Goal: Task Accomplishment & Management: Use online tool/utility

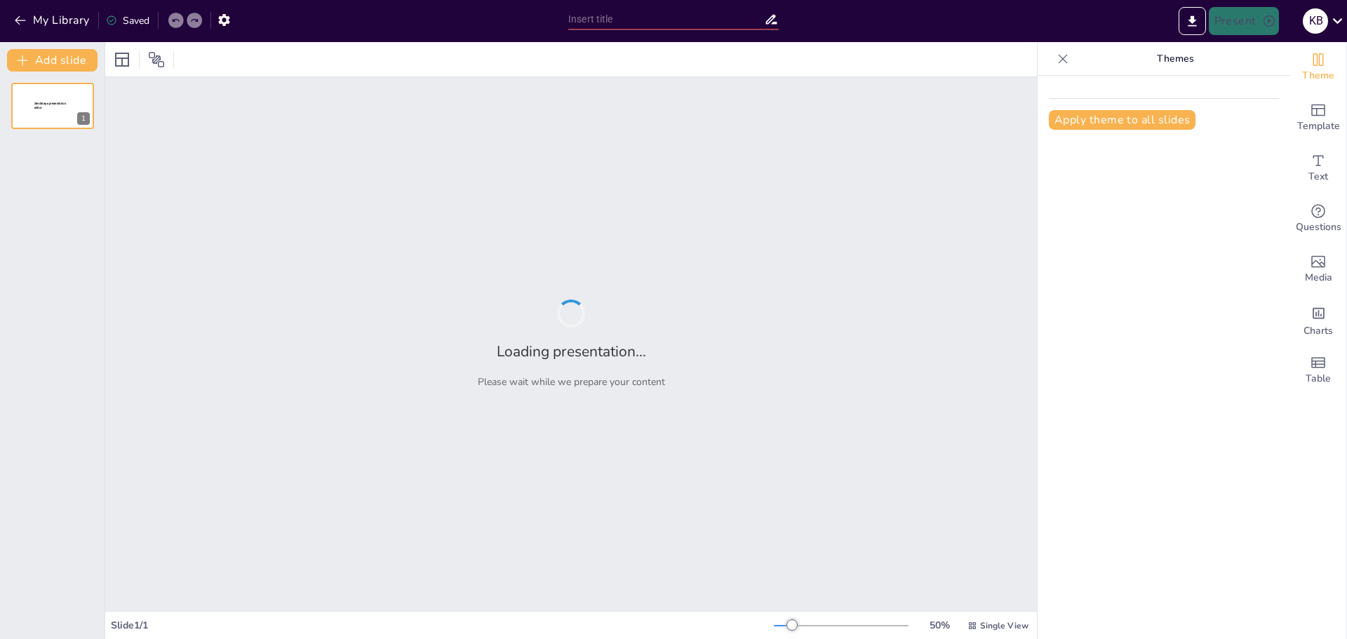
type input "Imported Kleuters en wiskunde S2, studenten.pptx"
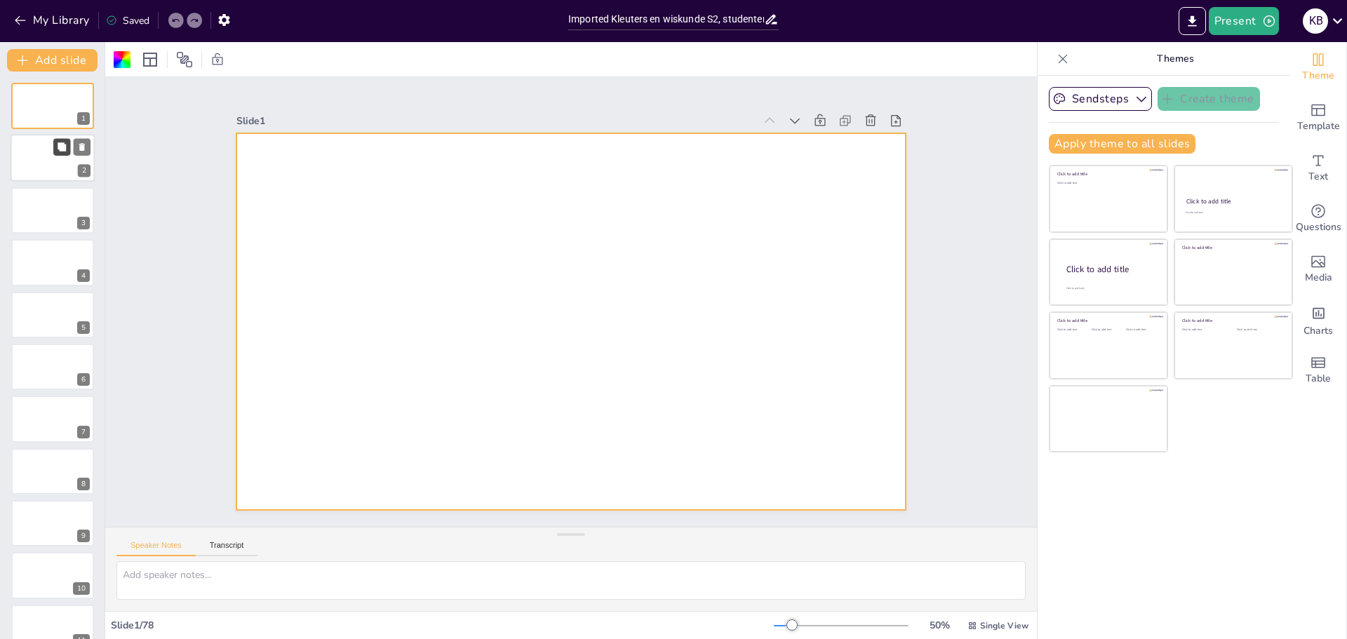
click at [60, 150] on icon at bounding box center [62, 147] width 8 height 8
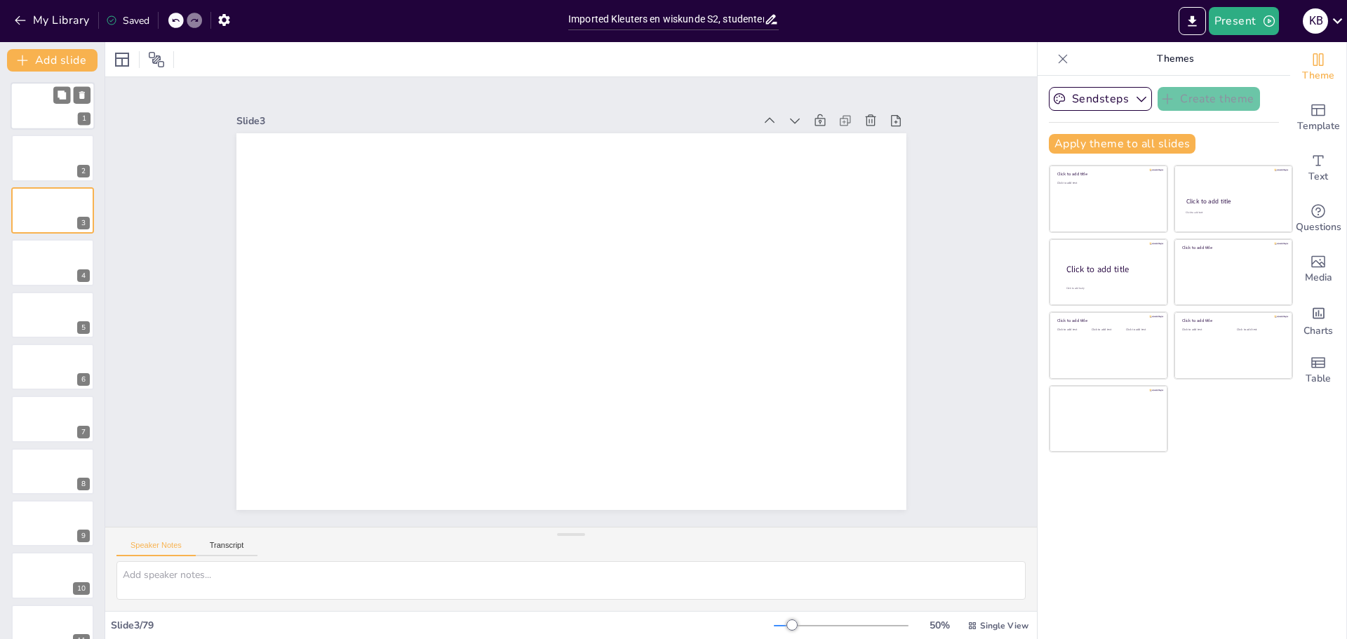
click at [44, 104] on div at bounding box center [53, 106] width 84 height 48
click at [1135, 95] on icon "button" at bounding box center [1142, 99] width 14 height 14
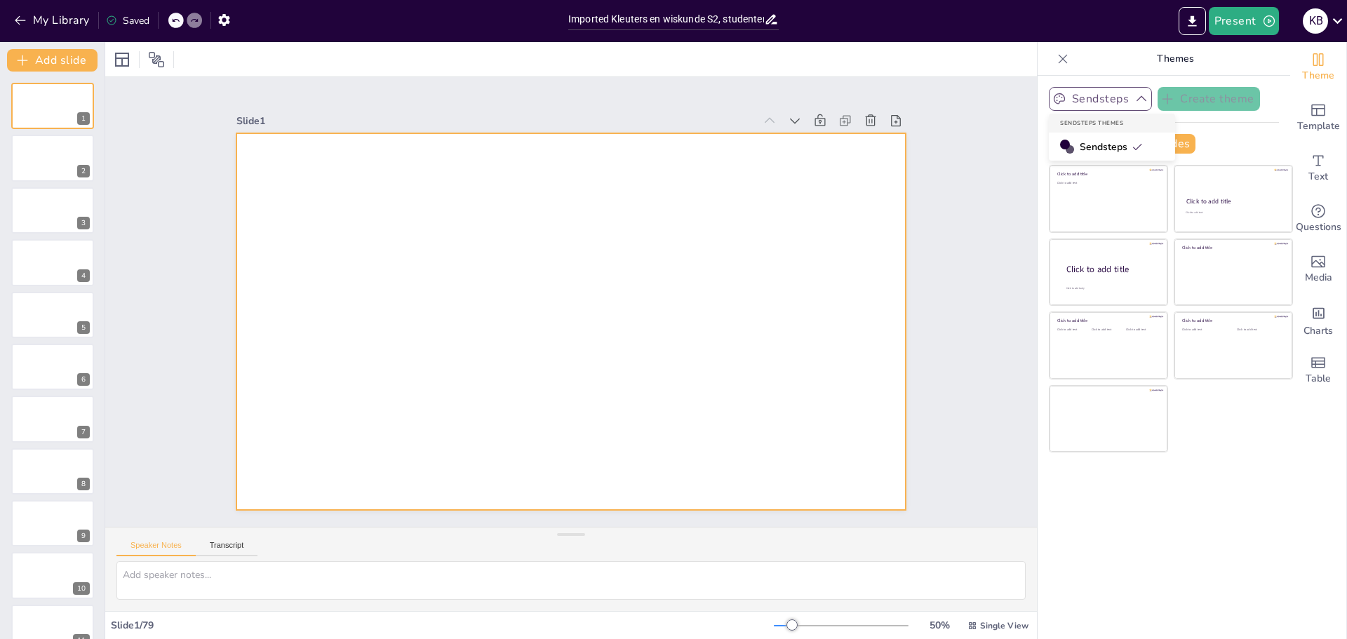
click at [661, 225] on div at bounding box center [579, 284] width 766 height 617
click at [1314, 165] on icon "Add text boxes" at bounding box center [1319, 160] width 11 height 11
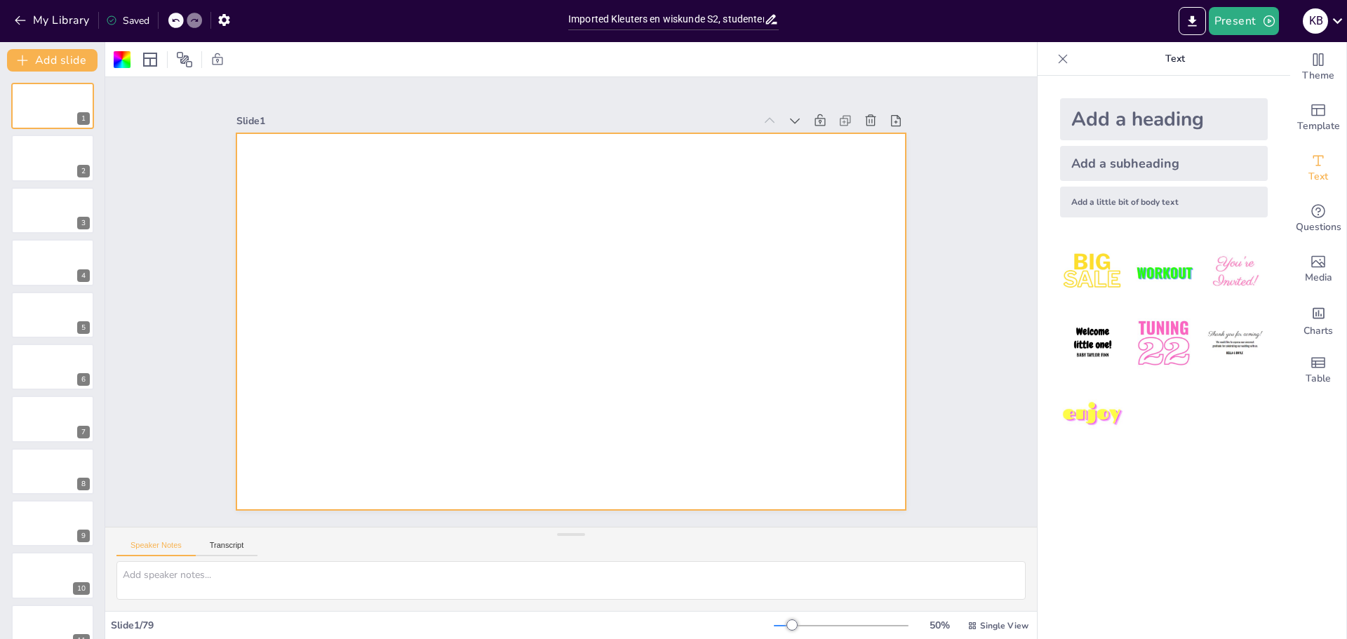
click at [719, 240] on div at bounding box center [587, 313] width 698 height 763
click at [1056, 58] on icon at bounding box center [1063, 59] width 14 height 14
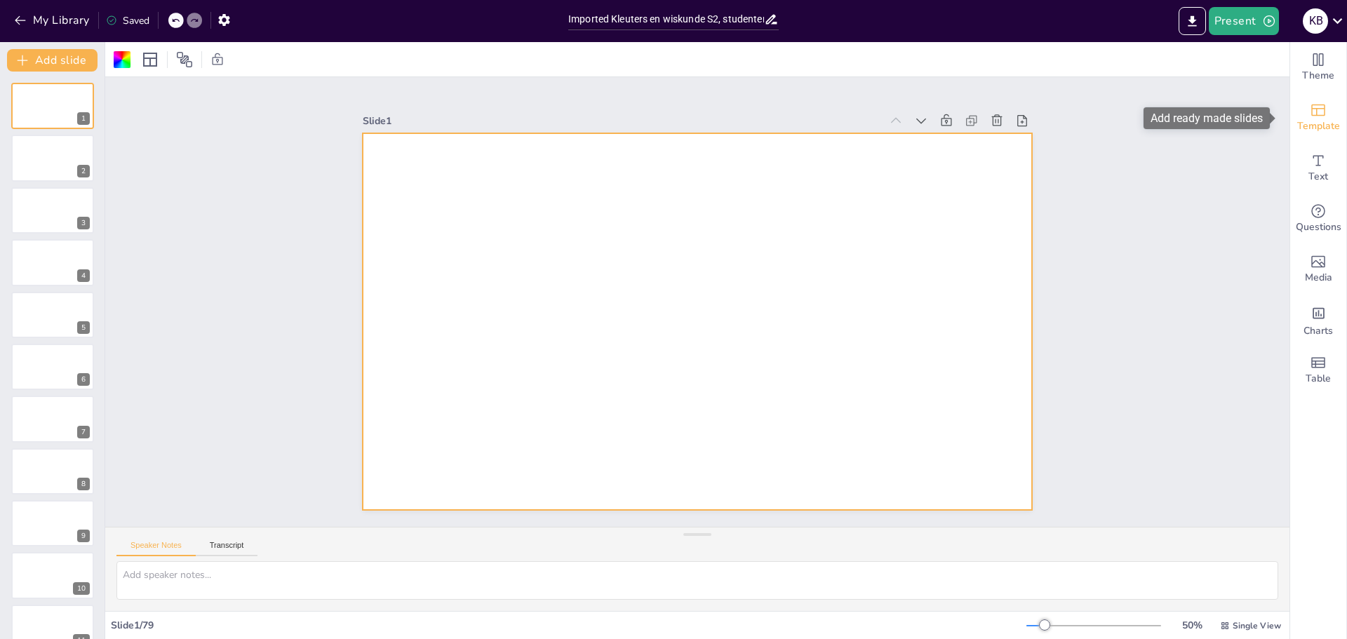
click at [1302, 120] on span "Template" at bounding box center [1318, 126] width 43 height 15
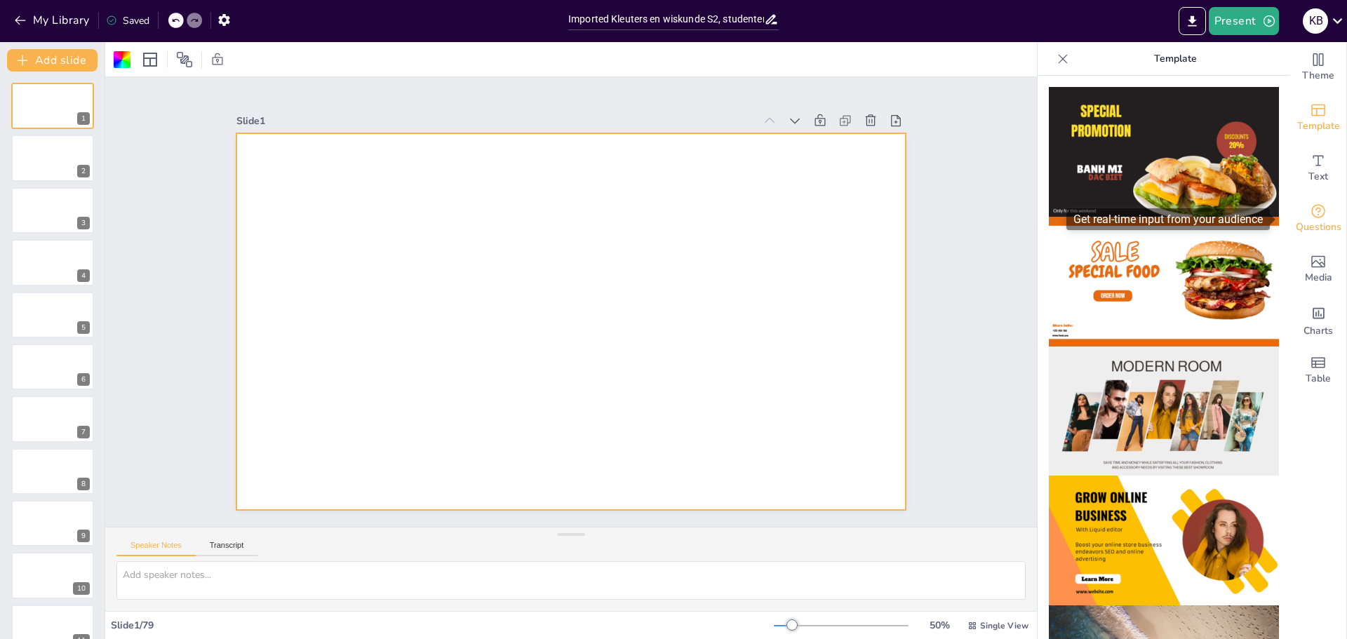
click at [1310, 218] on icon "Get real-time input from your audience" at bounding box center [1318, 211] width 17 height 17
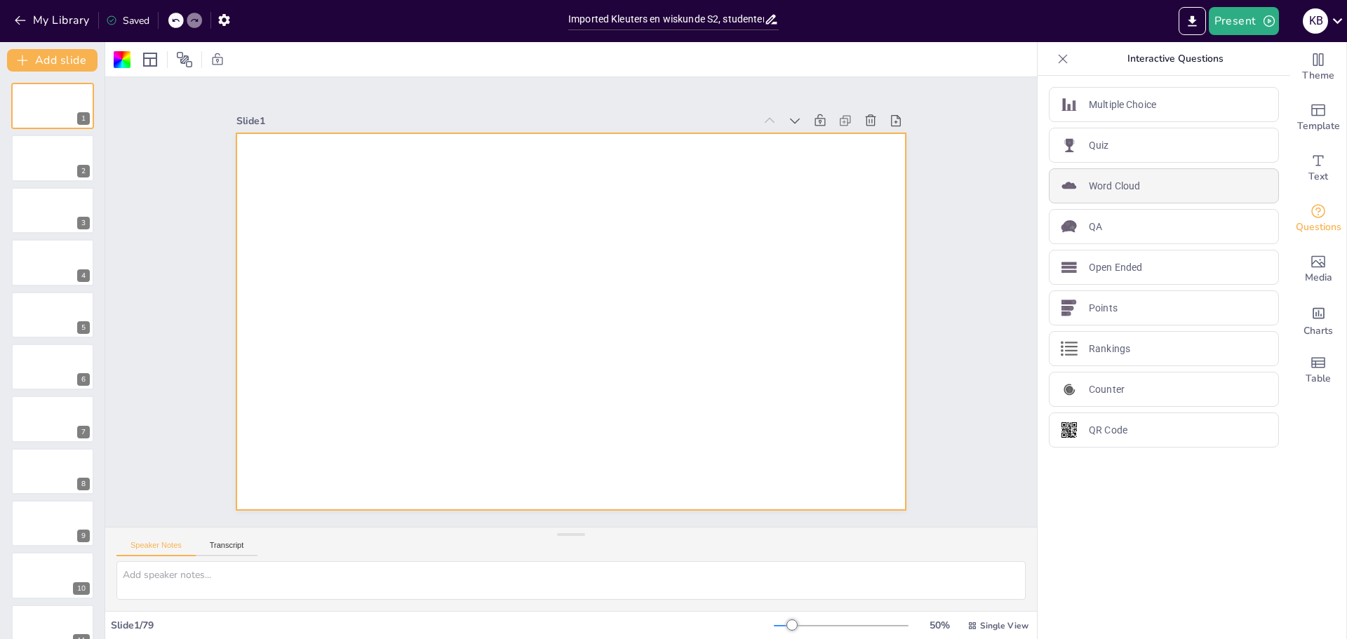
click at [1102, 181] on p "Word Cloud" at bounding box center [1114, 186] width 51 height 15
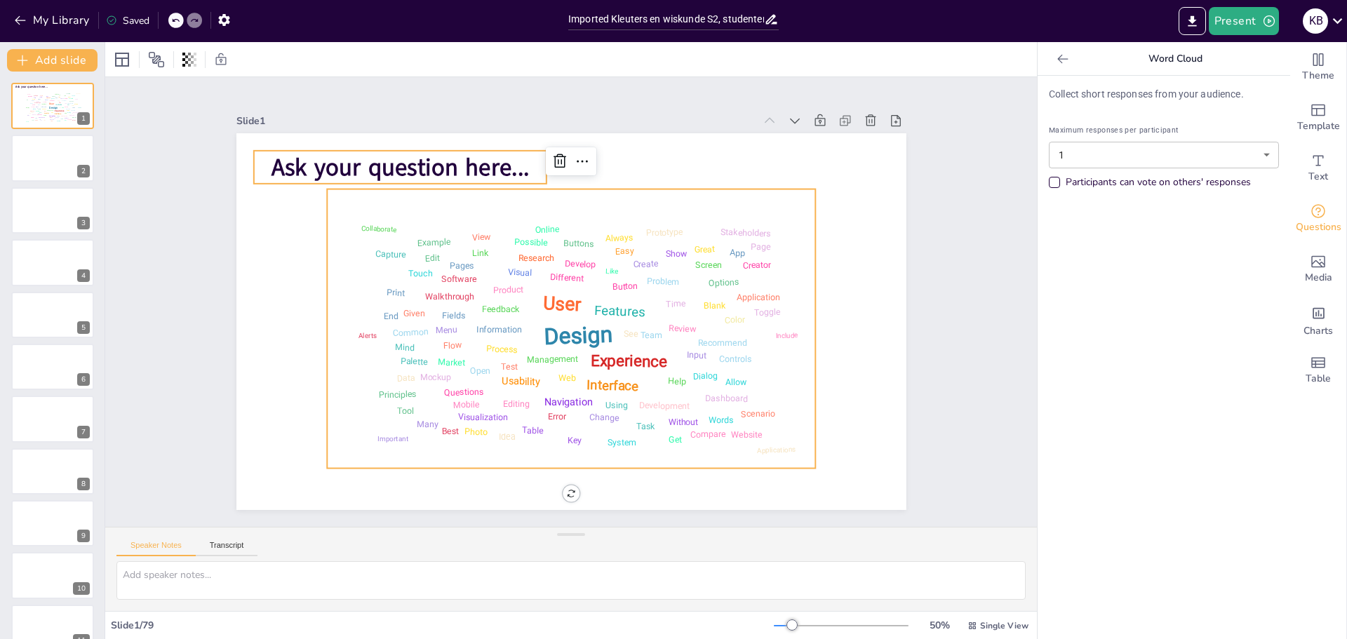
click at [591, 161] on span "Ask your question here..." at bounding box center [646, 97] width 111 height 255
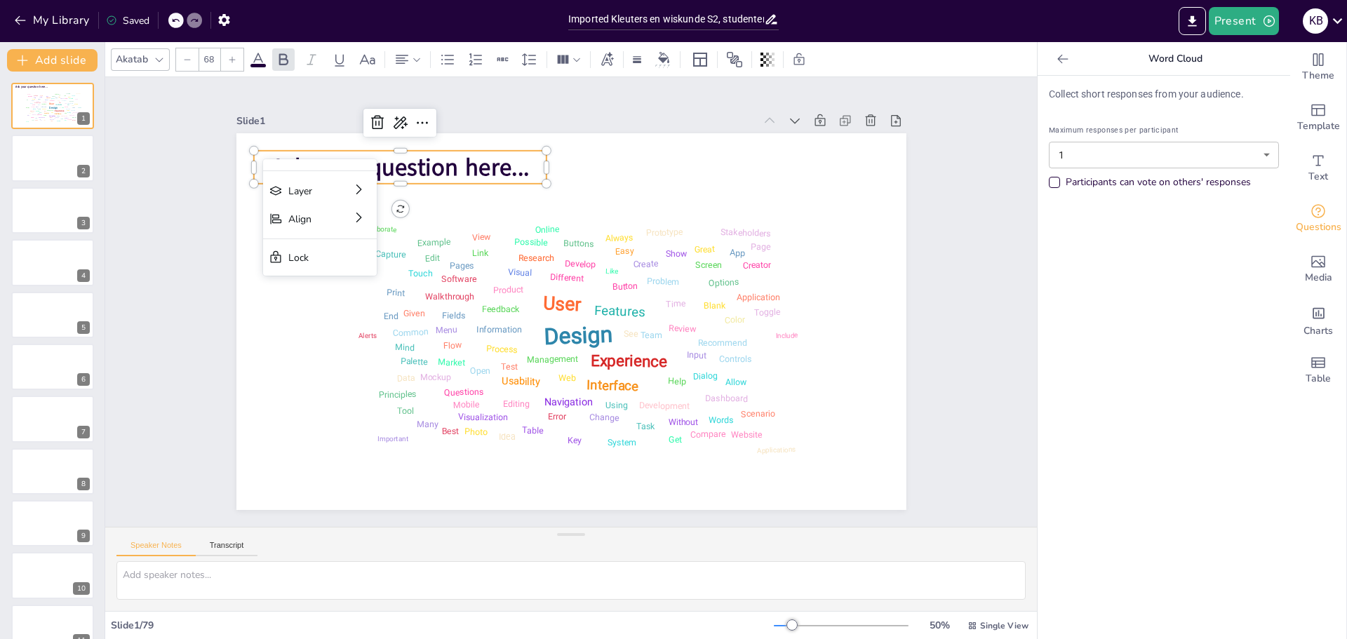
click at [409, 328] on span "Ask your question here..." at bounding box center [420, 458] width 58 height 260
click at [450, 389] on span "Ask your question here..." at bounding box center [517, 513] width 135 height 248
click at [502, 418] on span "Ask your question here..." at bounding box center [608, 516] width 213 height 196
click at [592, 161] on span "Ask your question here..." at bounding box center [647, 98] width 110 height 255
click at [499, 389] on span "Ask your question here..." at bounding box center [517, 513] width 135 height 248
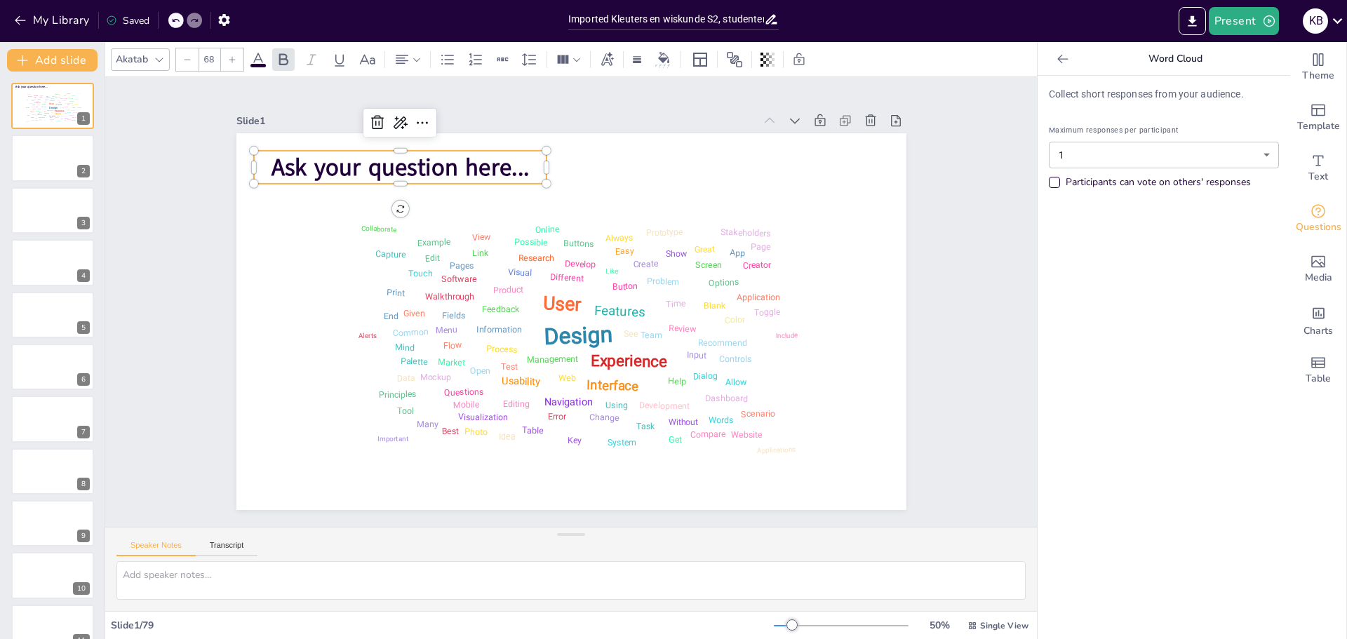
click at [625, 389] on span "Ask your question here..." at bounding box center [755, 418] width 260 height 59
click at [696, 163] on span "Ask your question here..." at bounding box center [738, 162] width 85 height 259
click at [168, 575] on textarea at bounding box center [570, 580] width 909 height 39
click at [502, 58] on icon at bounding box center [502, 60] width 11 height 4
click at [373, 158] on p "Ask your question here..." at bounding box center [499, 124] width 252 height 184
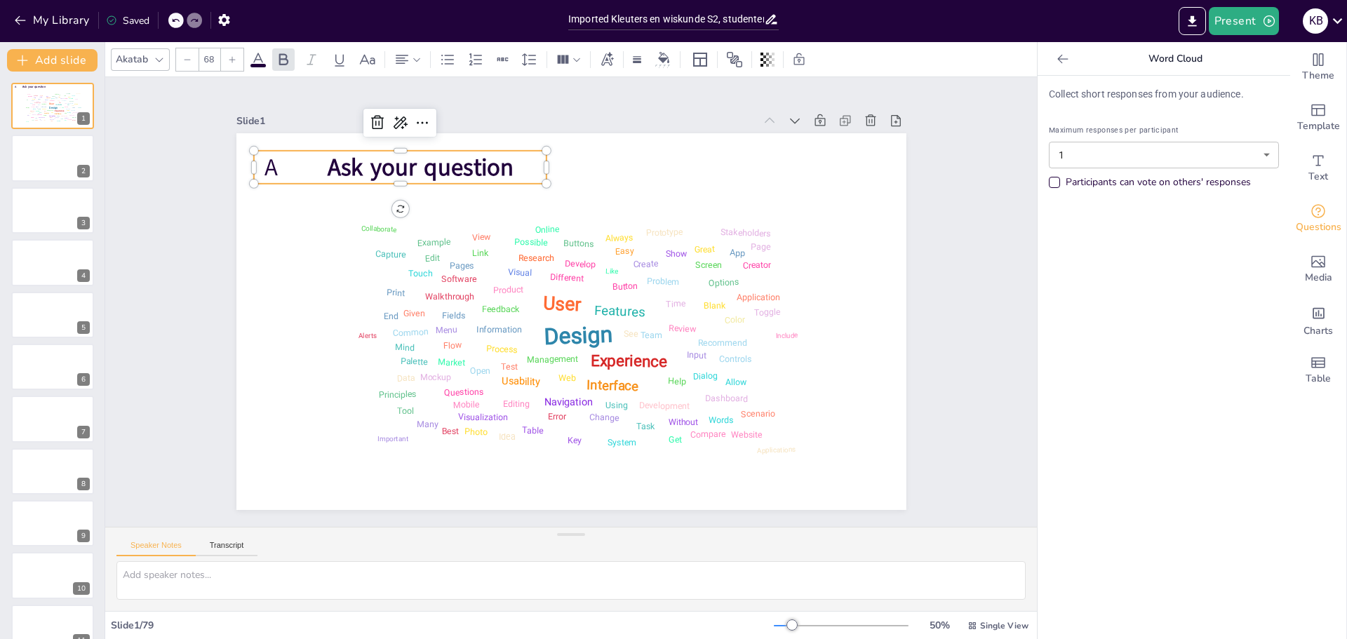
click at [274, 233] on div "Ask your question here..." at bounding box center [375, 371] width 226 height 276
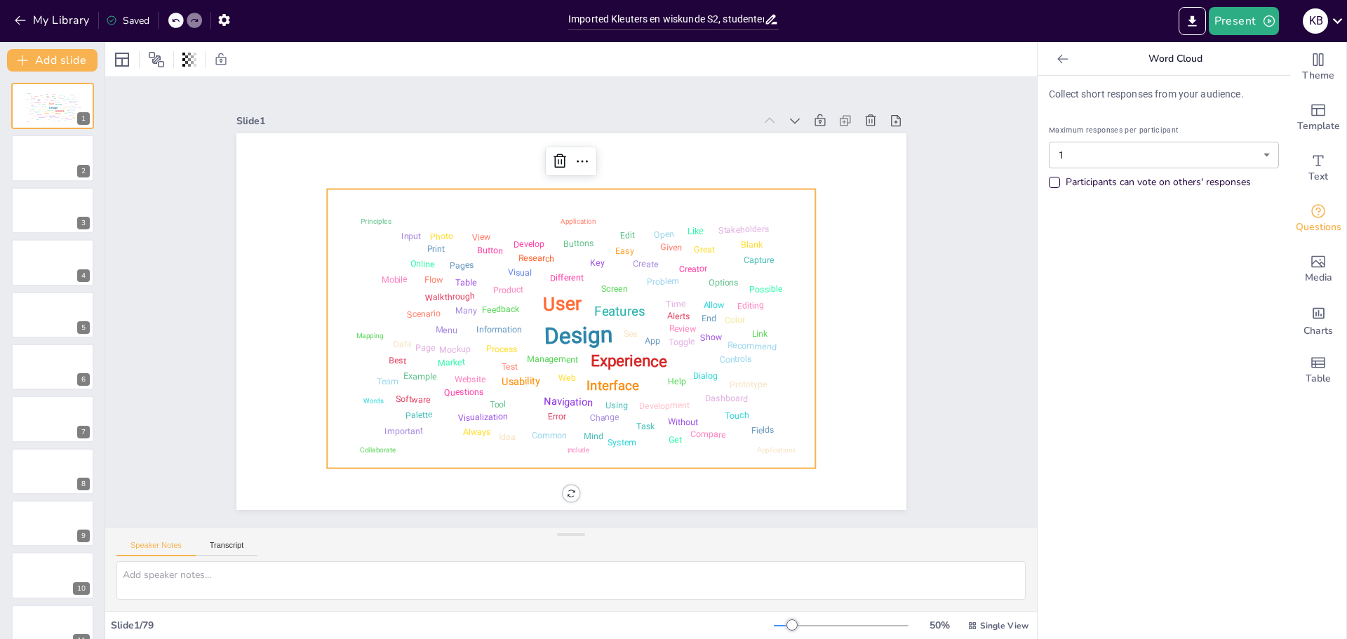
click at [388, 204] on div "Design User Experience Interface Features Navigation Usability Test Process Inf…" at bounding box center [547, 316] width 467 height 544
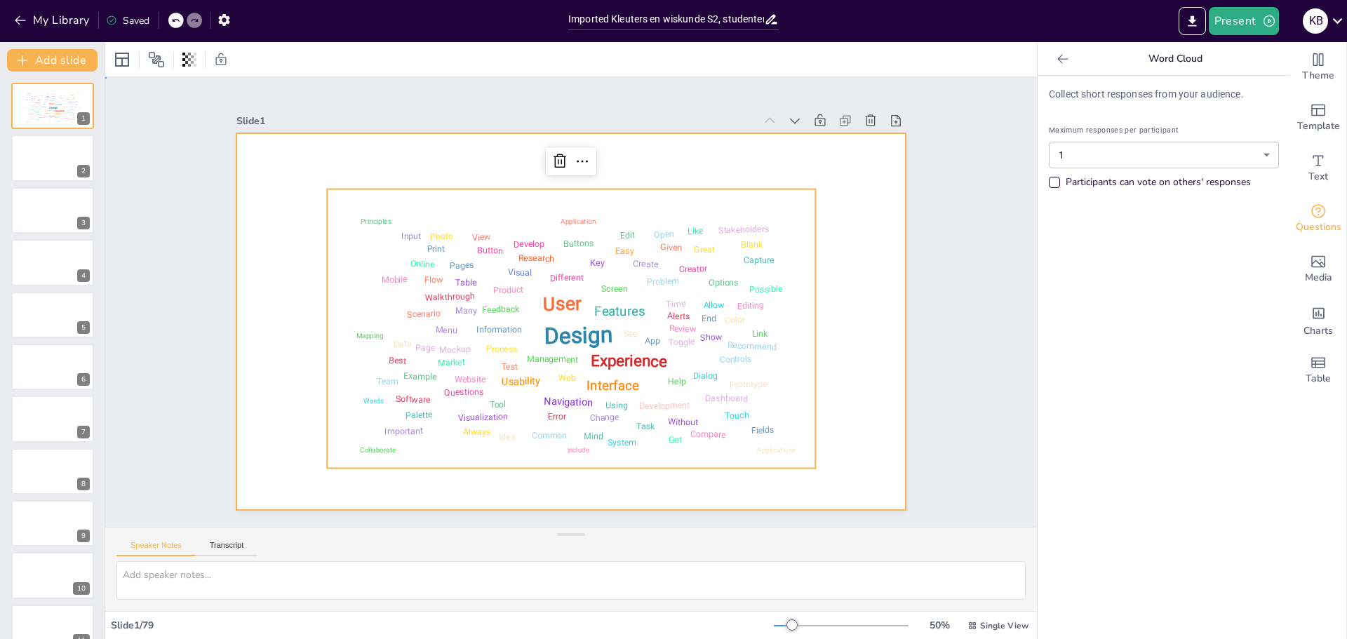
click at [384, 175] on div at bounding box center [552, 307] width 508 height 734
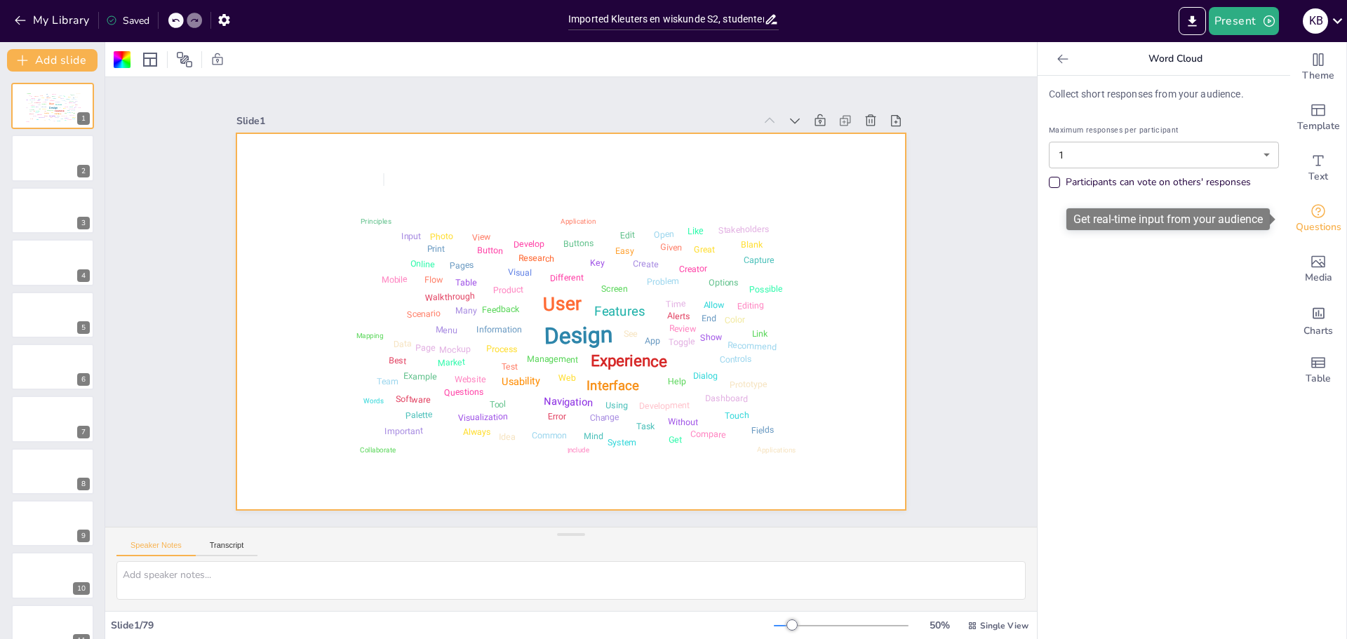
click at [1311, 218] on icon "Get real-time input from your audience" at bounding box center [1318, 211] width 14 height 14
click at [1311, 213] on icon "Get real-time input from your audience" at bounding box center [1318, 211] width 14 height 14
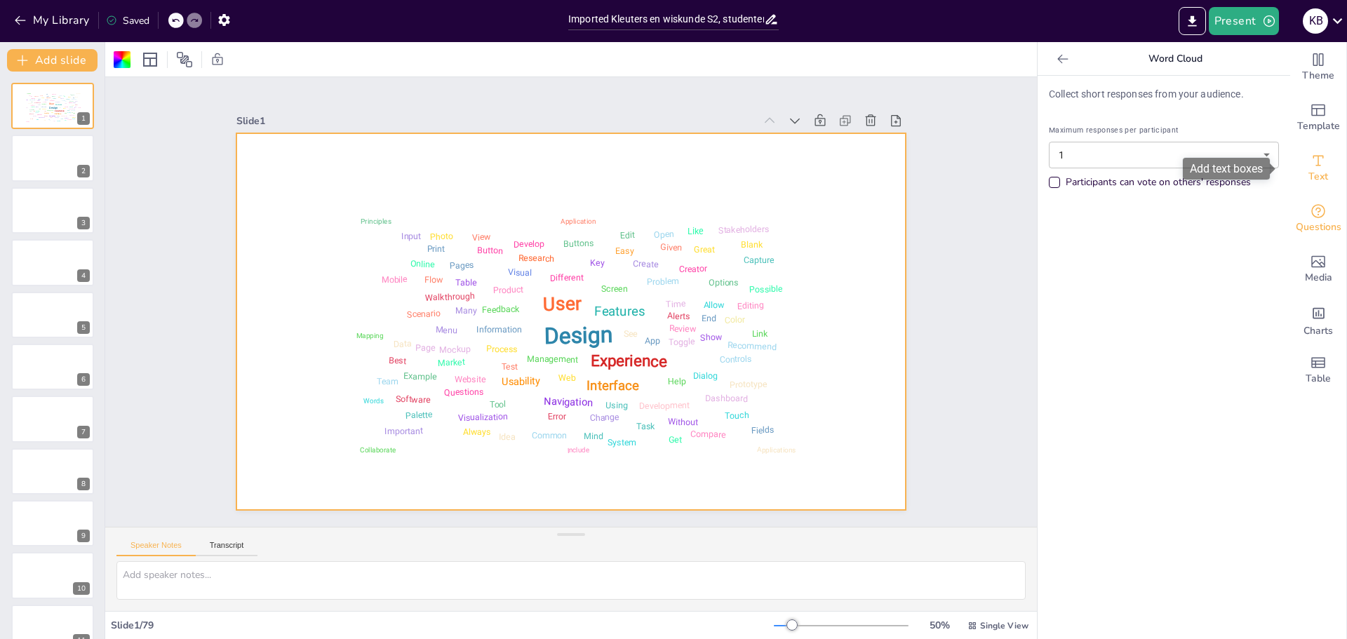
click at [1310, 162] on icon "Add text boxes" at bounding box center [1318, 160] width 17 height 17
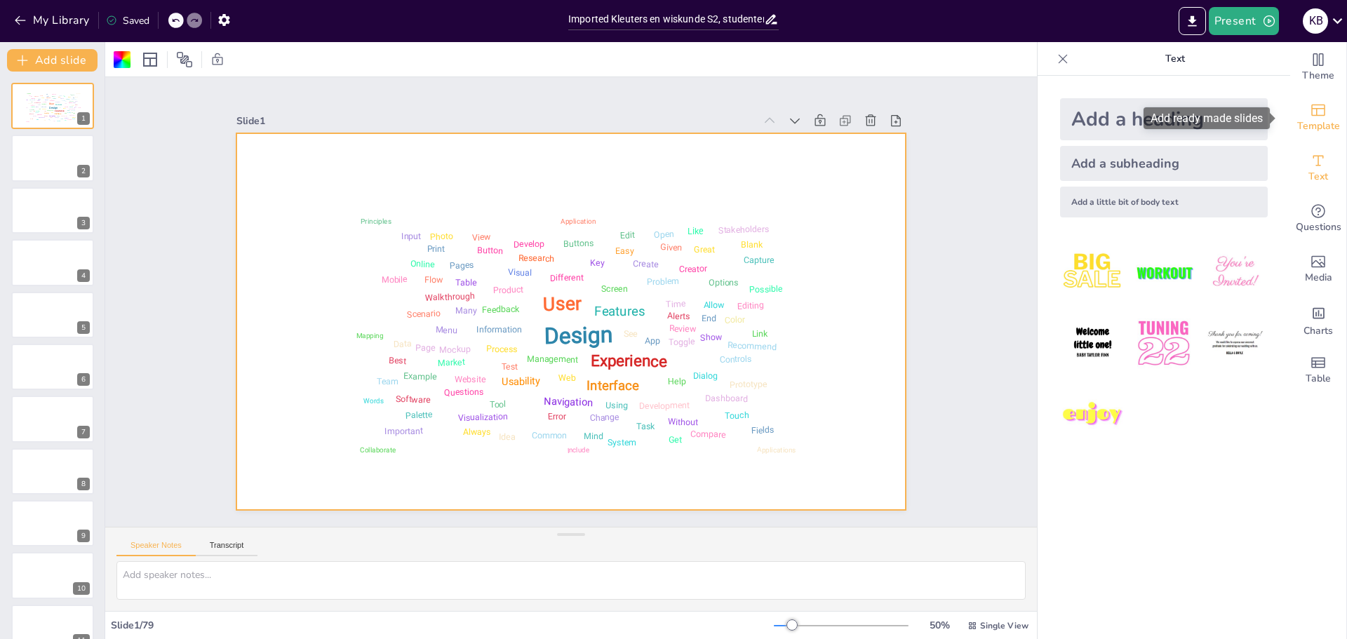
click at [1312, 116] on icon "Add ready made slides" at bounding box center [1318, 110] width 17 height 17
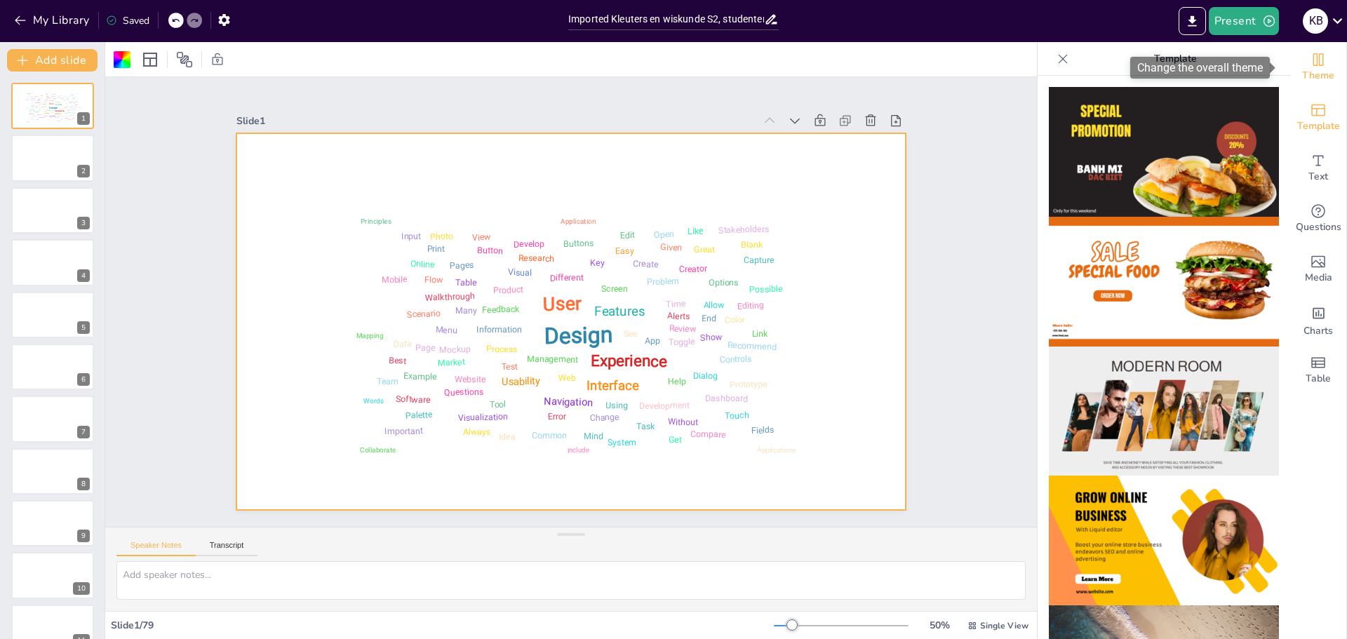
click at [1308, 68] on span "Theme" at bounding box center [1318, 75] width 32 height 15
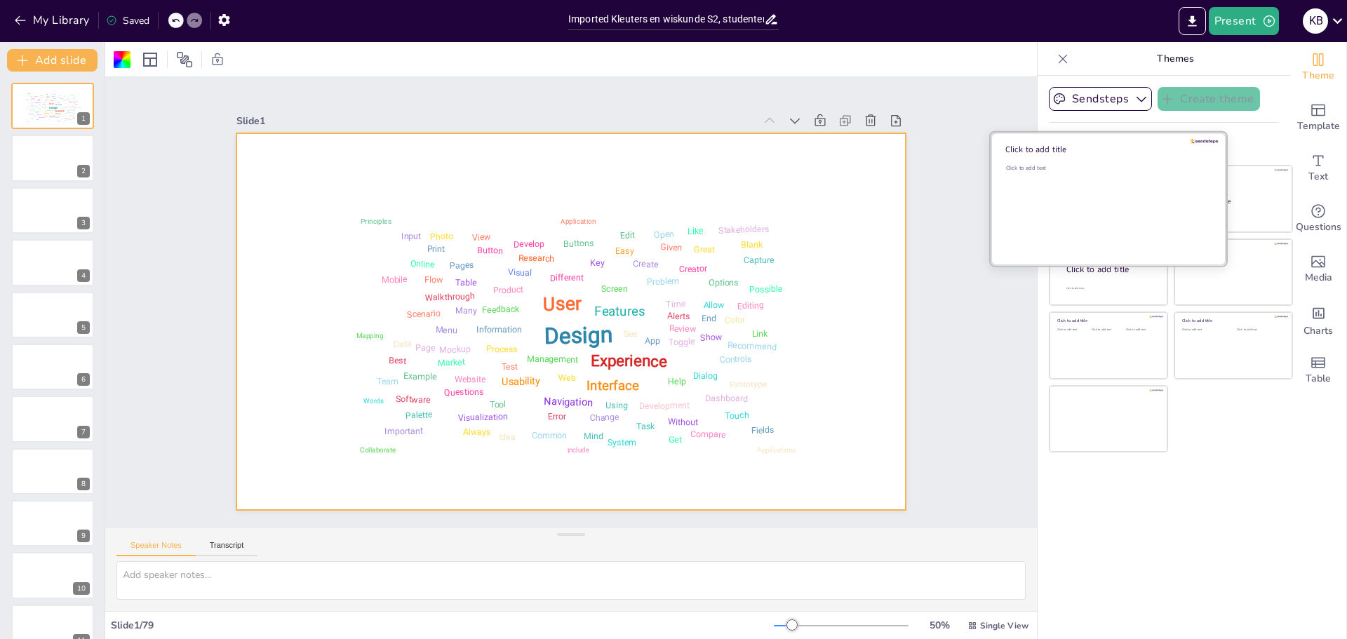
click at [1063, 213] on div "Click to add text" at bounding box center [1106, 207] width 201 height 87
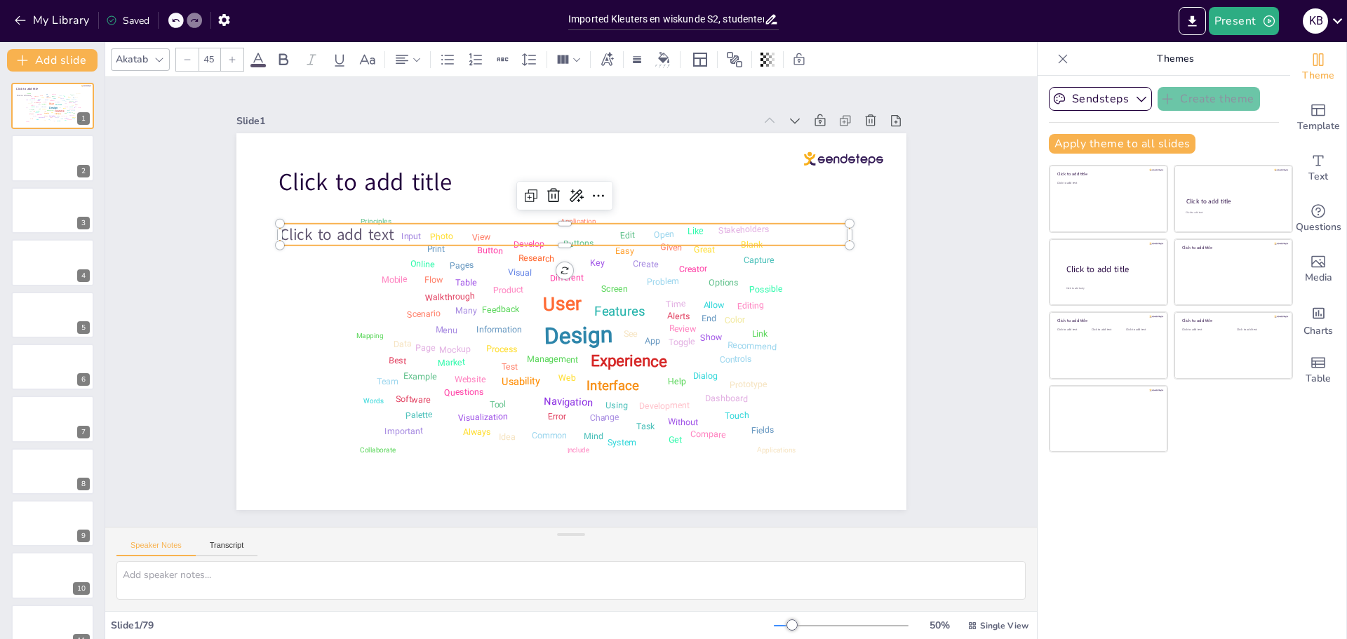
click at [628, 124] on span "Click to add text" at bounding box center [639, 68] width 22 height 114
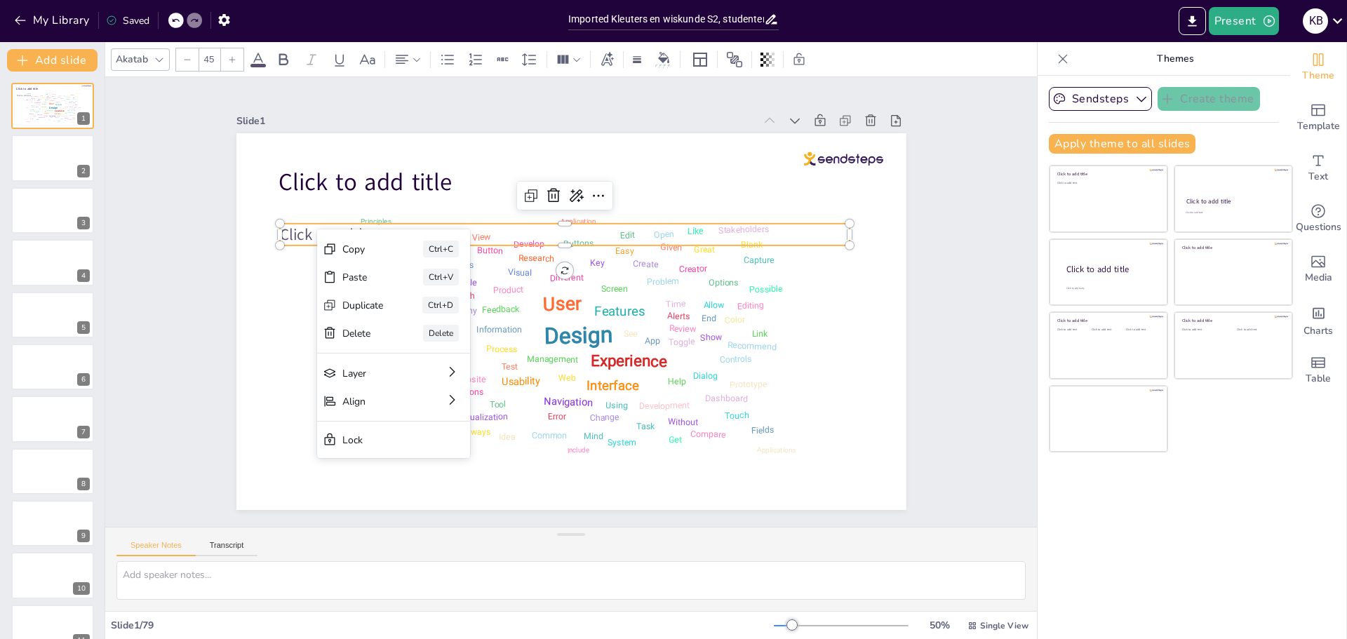
click at [552, 488] on span "Click to add text" at bounding box center [579, 545] width 55 height 115
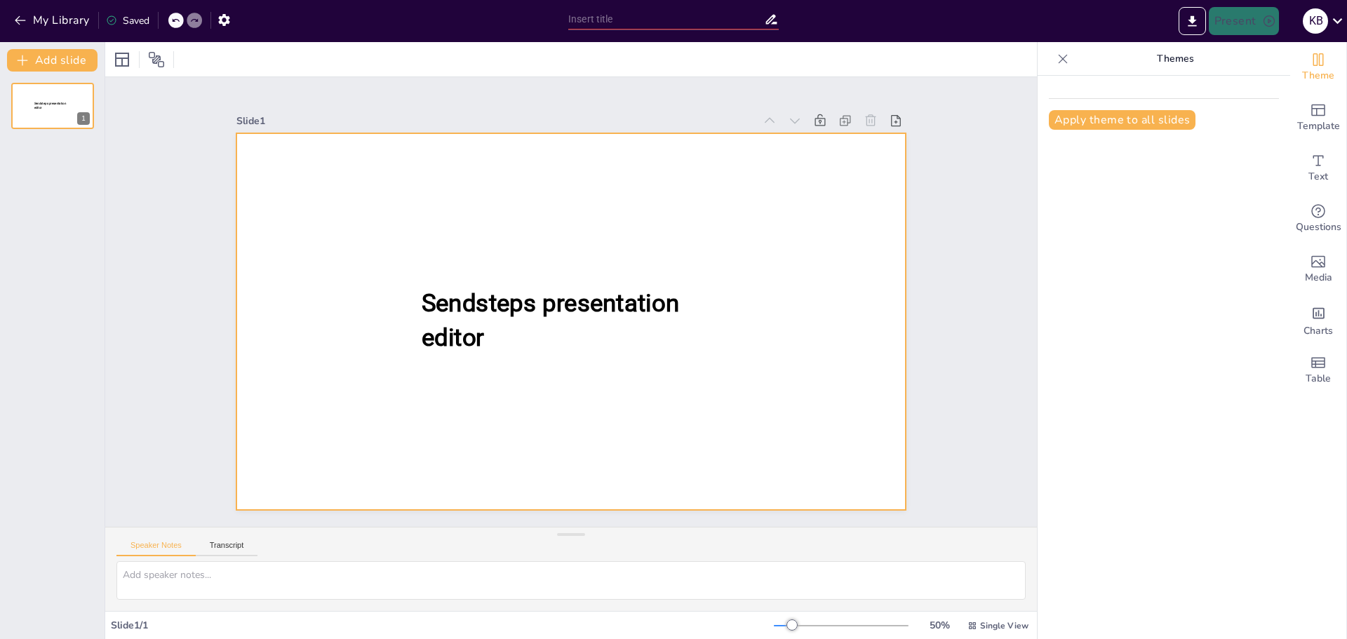
type input "New Sendsteps"
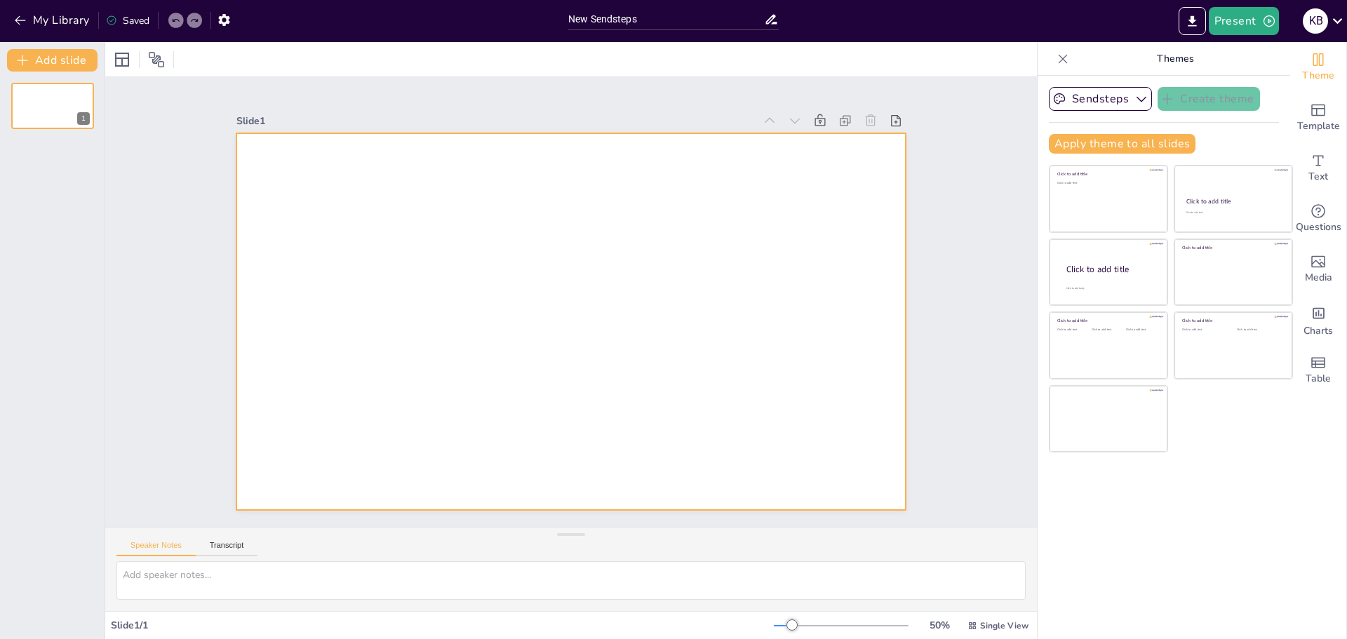
click at [506, 267] on div at bounding box center [571, 321] width 670 height 377
click at [1310, 211] on icon "Get real-time input from your audience" at bounding box center [1318, 211] width 17 height 17
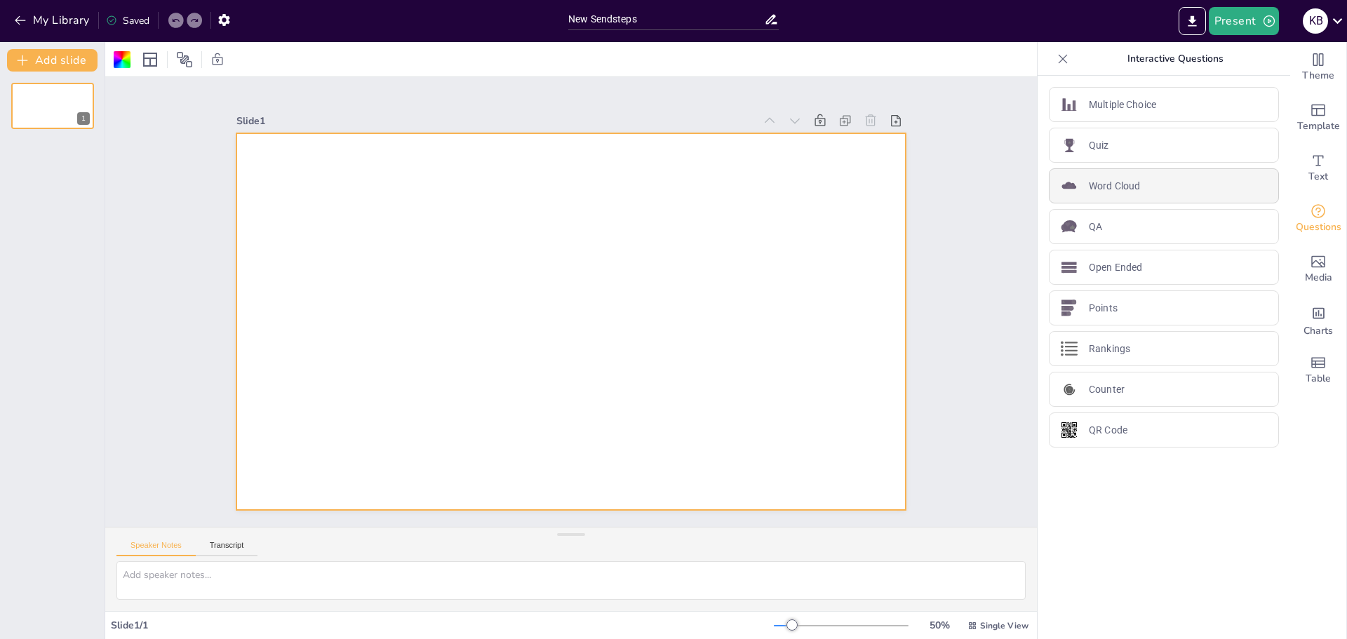
click at [1100, 183] on p "Word Cloud" at bounding box center [1114, 186] width 51 height 15
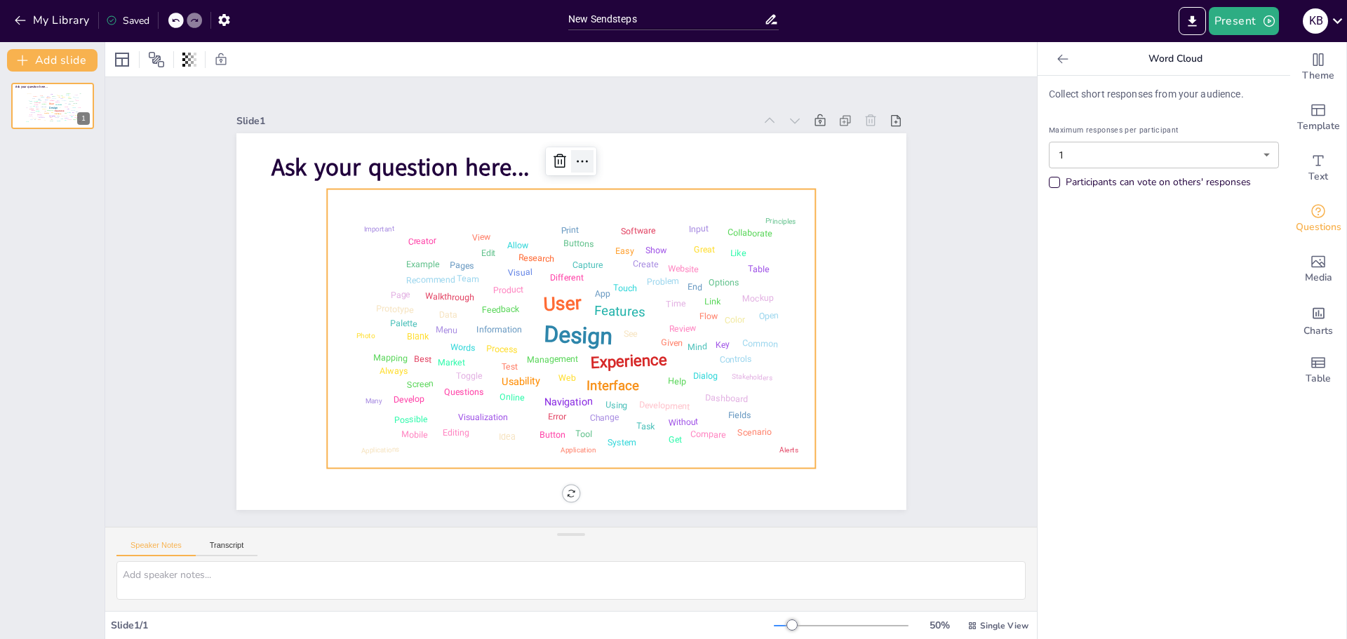
click at [575, 155] on icon at bounding box center [582, 161] width 17 height 17
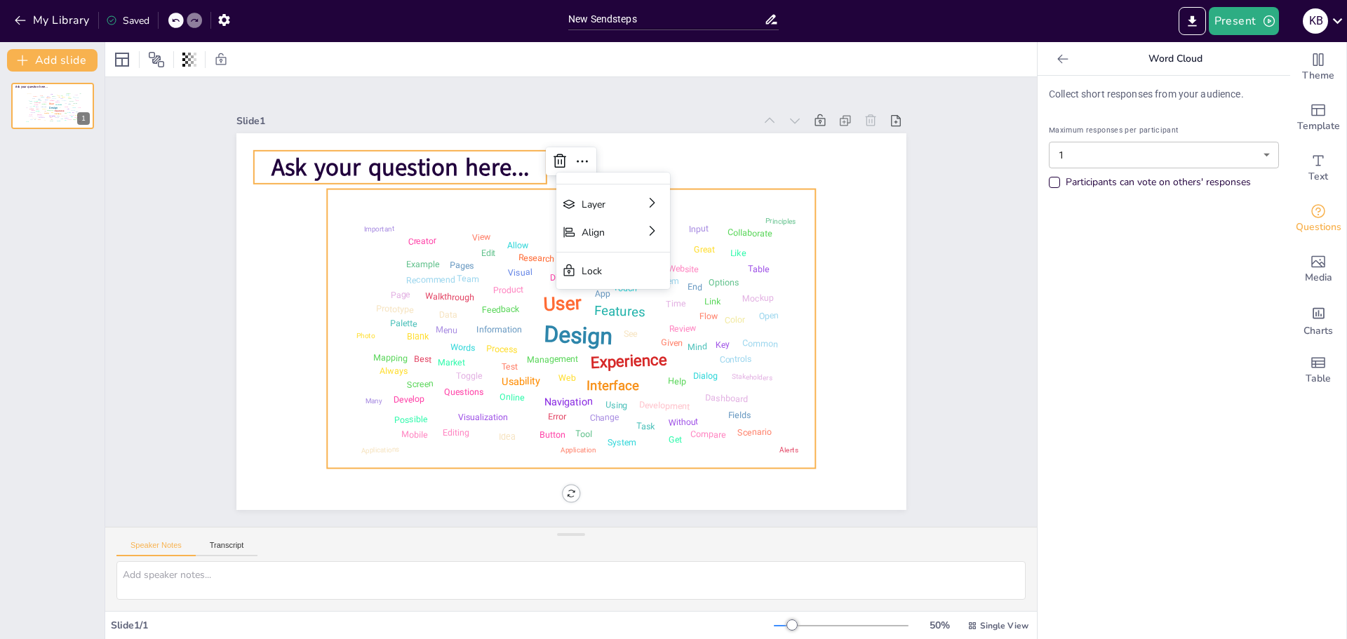
click at [401, 163] on span "Ask your question here..." at bounding box center [401, 167] width 258 height 32
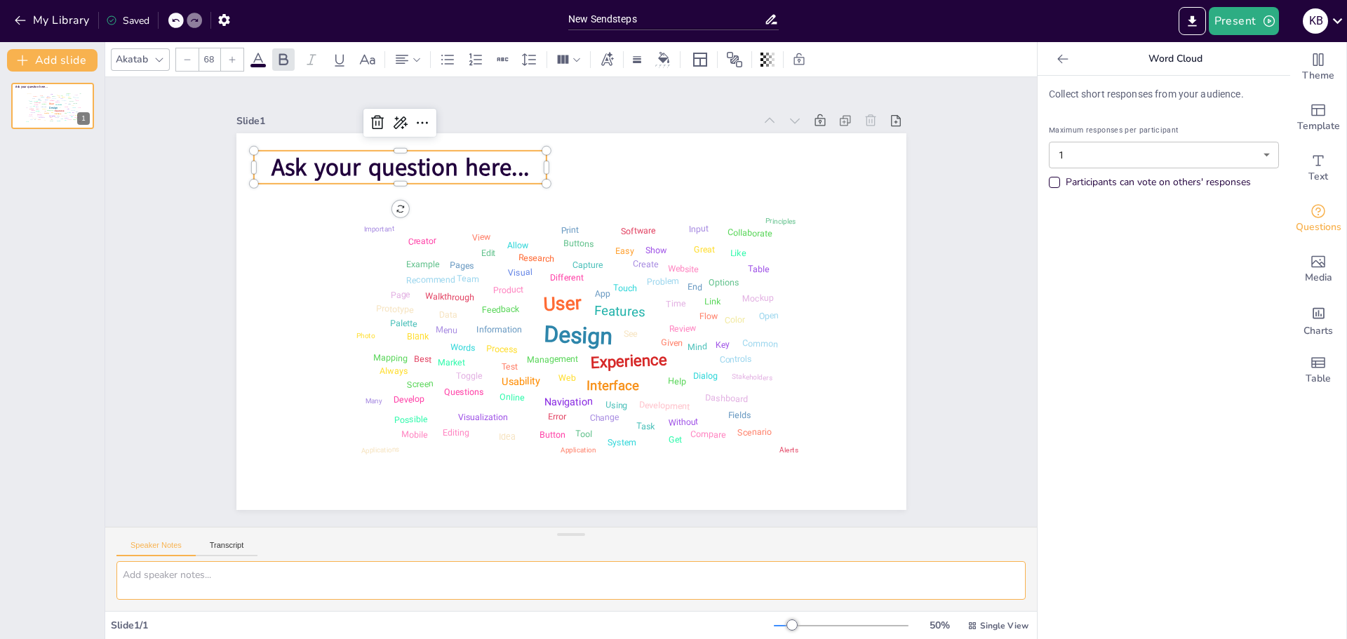
click at [164, 570] on textarea at bounding box center [570, 580] width 909 height 39
type textarea "Wat verwachten jullie van deze lessen?"
click at [392, 114] on icon at bounding box center [400, 122] width 17 height 17
click at [576, 94] on div "Slide 1 Ask your question here... Design User Experience Interface Features Nav…" at bounding box center [571, 302] width 670 height 416
click at [372, 162] on span "Ask your question here..." at bounding box center [401, 167] width 258 height 32
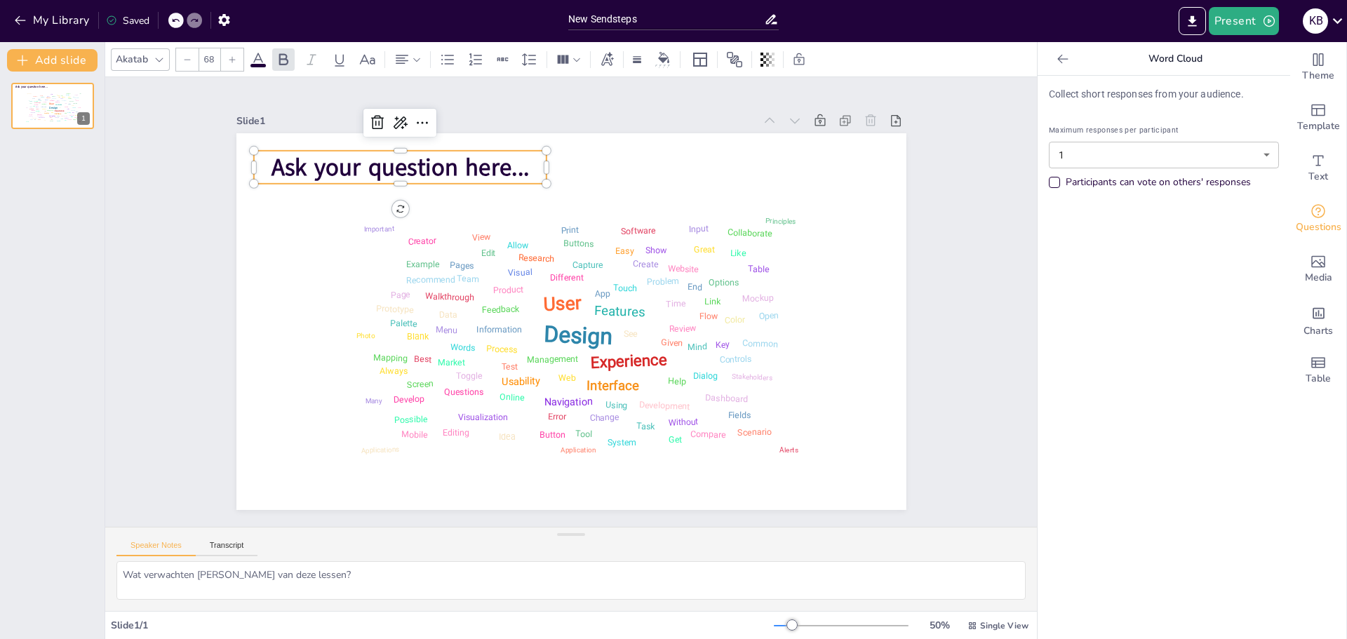
click at [288, 158] on span "Ask your question here..." at bounding box center [401, 167] width 258 height 32
click at [458, 162] on span "Ask your question here..." at bounding box center [401, 167] width 258 height 32
click at [500, 60] on icon at bounding box center [502, 59] width 15 height 15
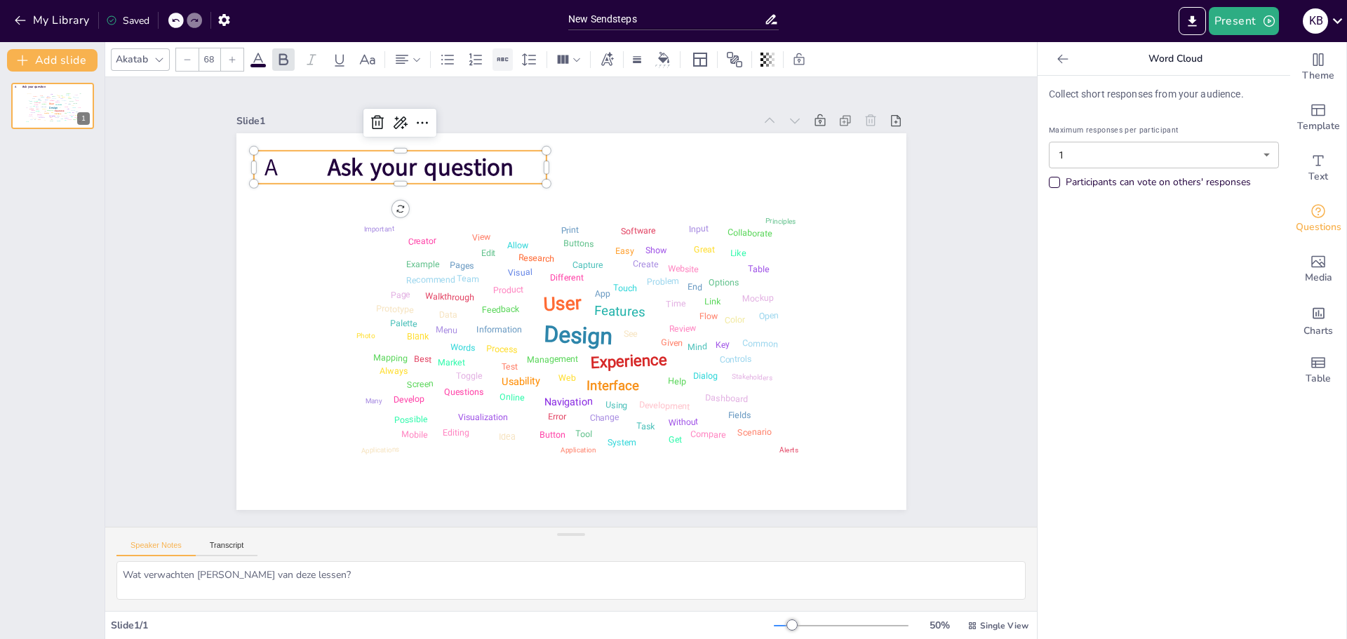
click at [498, 62] on icon at bounding box center [502, 59] width 15 height 15
click at [631, 16] on input "New Sendsteps" at bounding box center [666, 19] width 196 height 20
click at [648, 18] on input "New Sendsteps" at bounding box center [666, 19] width 196 height 20
type input "New Sendsteps"
click at [1056, 60] on icon at bounding box center [1063, 59] width 14 height 14
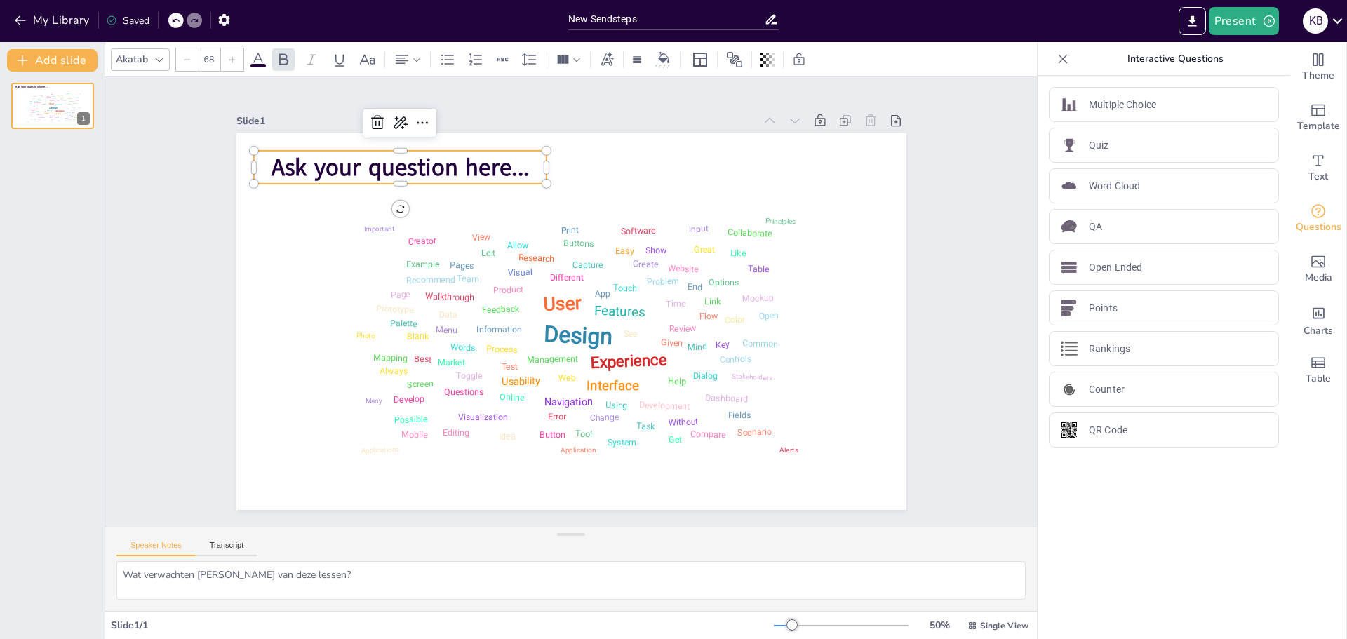
click at [1056, 60] on icon at bounding box center [1063, 59] width 14 height 14
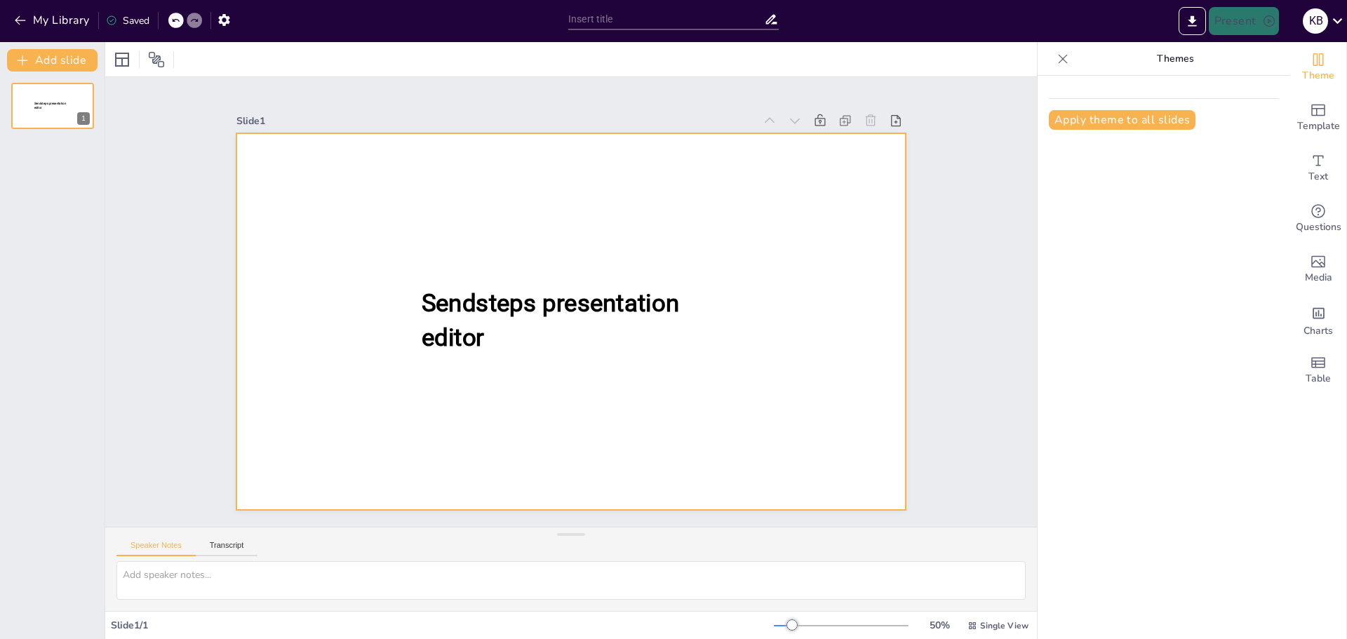
type input "New Sendsteps"
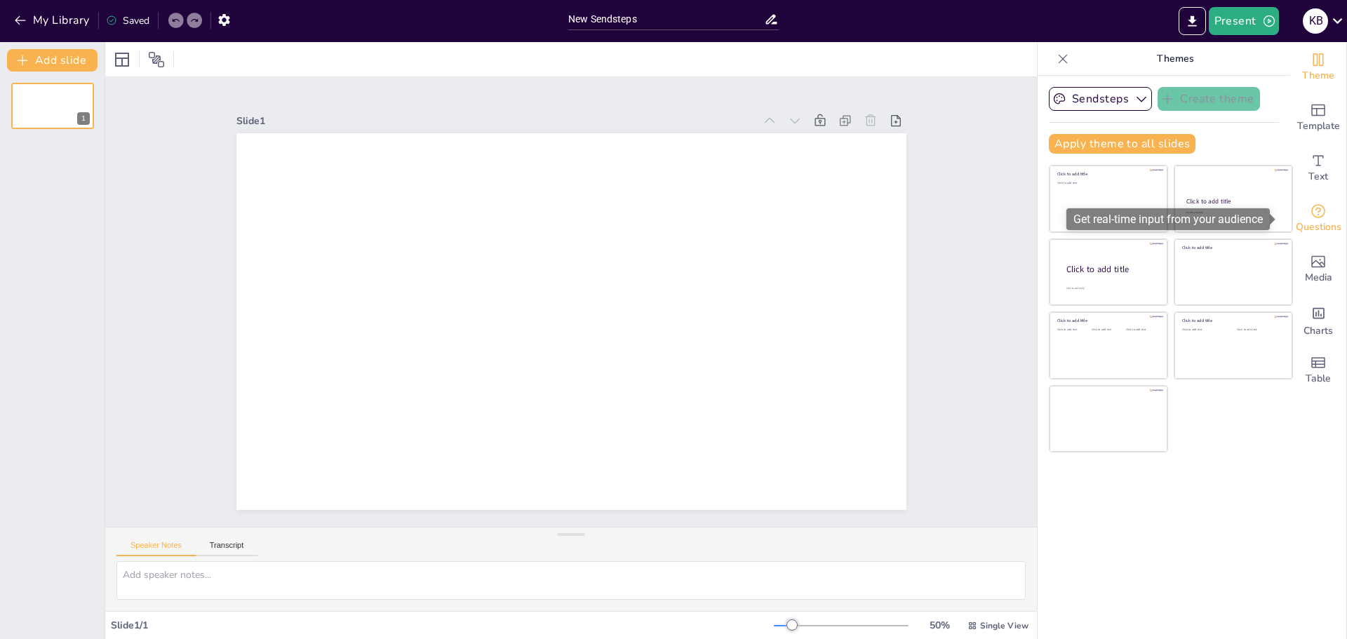
click at [1310, 212] on icon "Get real-time input from your audience" at bounding box center [1318, 211] width 17 height 17
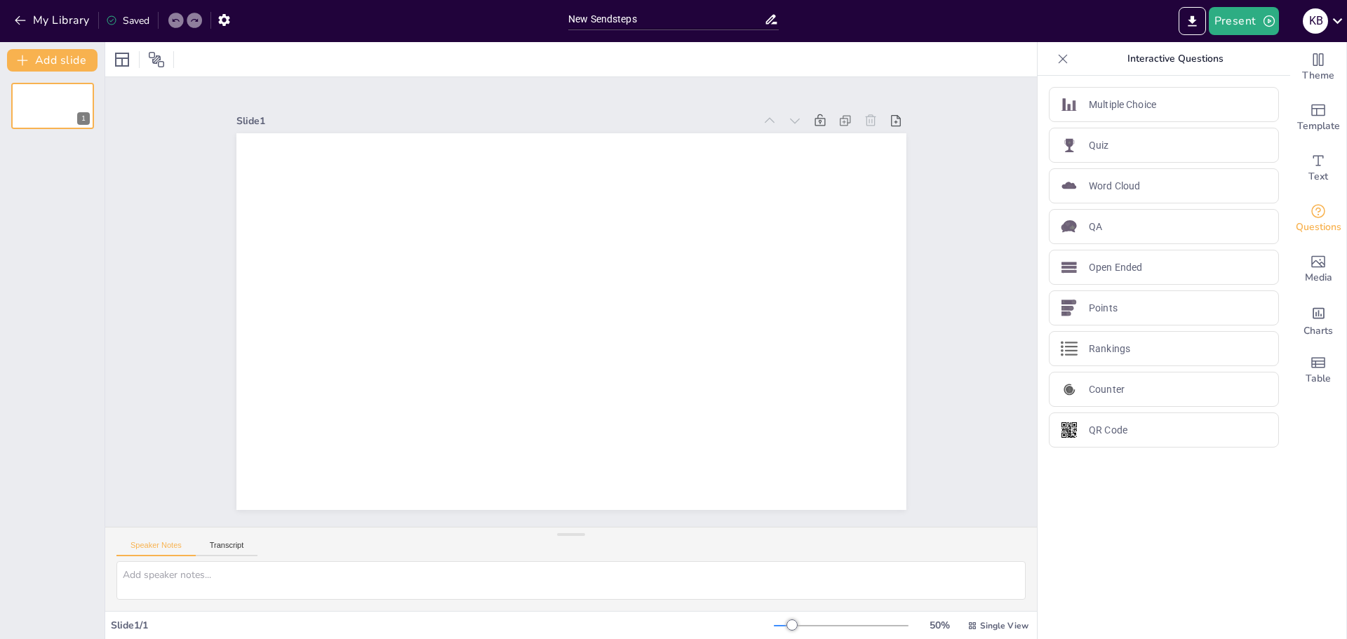
click at [1057, 58] on icon at bounding box center [1063, 59] width 14 height 14
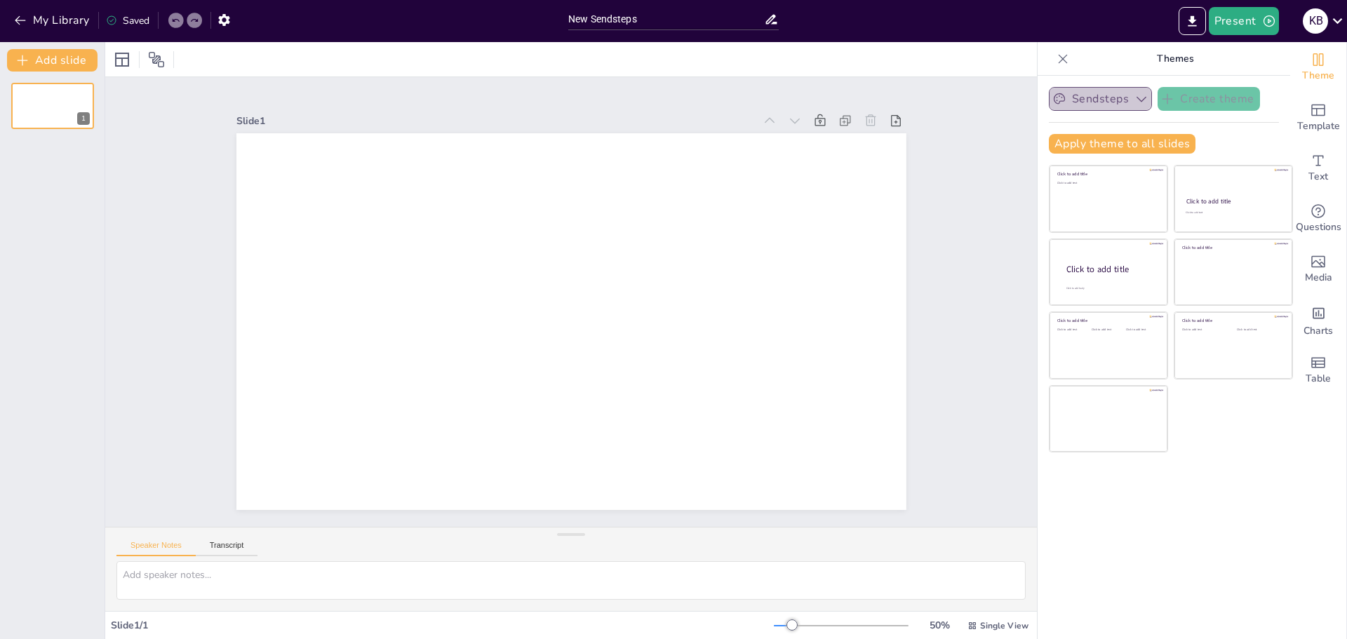
click at [1086, 95] on button "Sendsteps" at bounding box center [1100, 99] width 103 height 24
click at [839, 116] on icon at bounding box center [846, 121] width 14 height 14
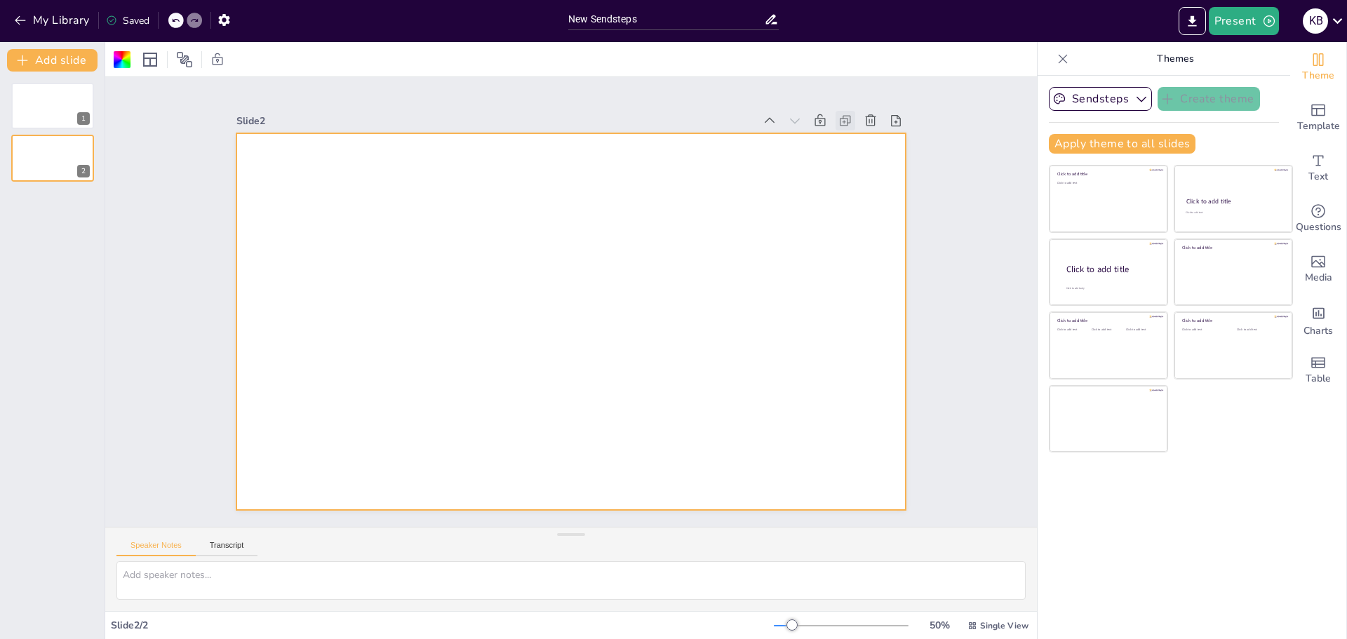
click at [839, 116] on icon at bounding box center [846, 121] width 14 height 14
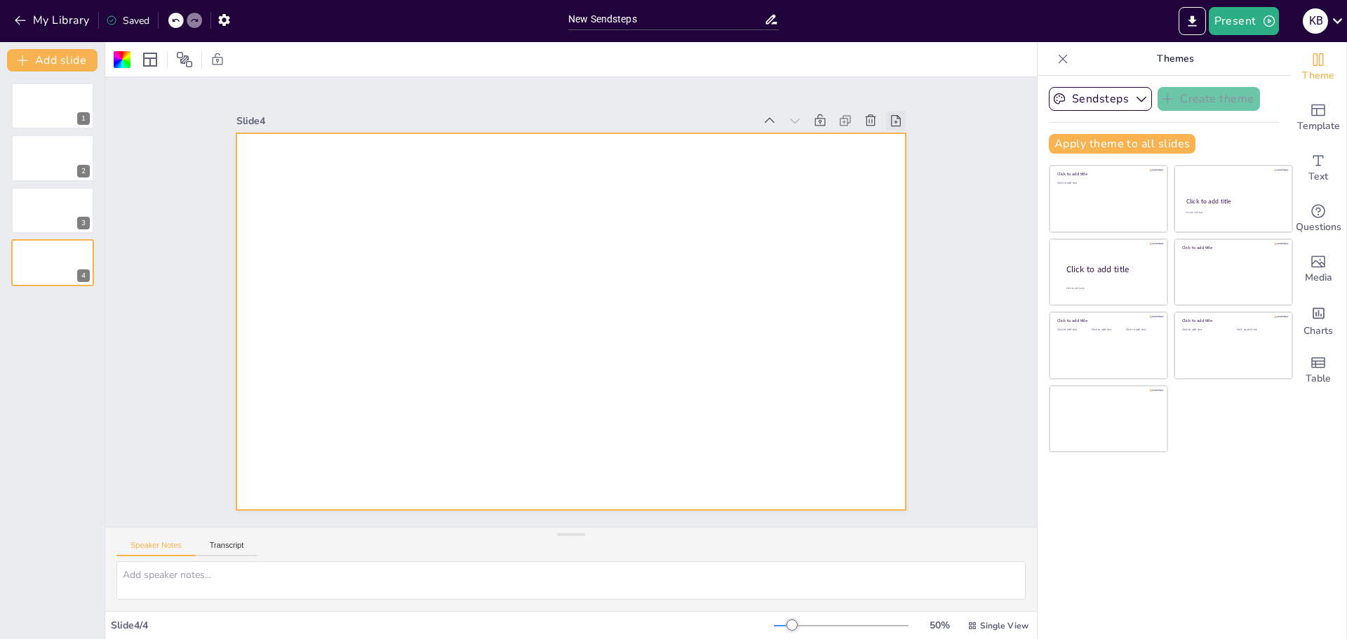
click at [889, 114] on icon at bounding box center [896, 121] width 14 height 14
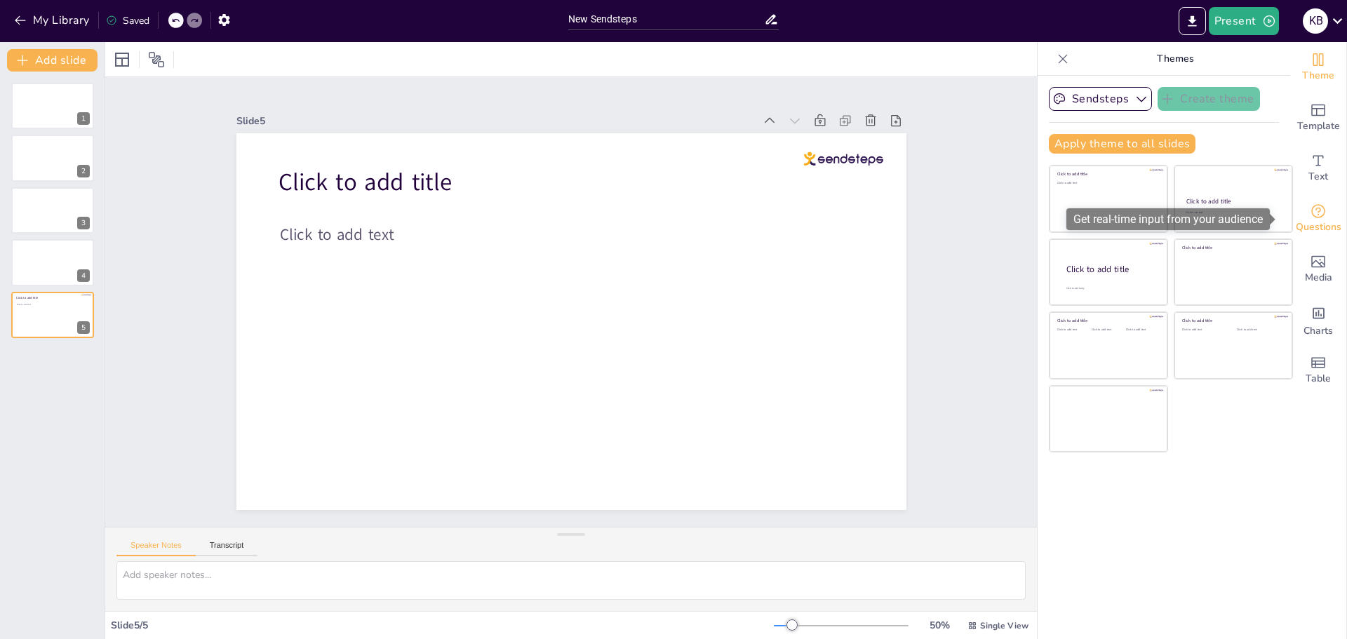
click at [1311, 211] on icon "Get real-time input from your audience" at bounding box center [1318, 211] width 14 height 14
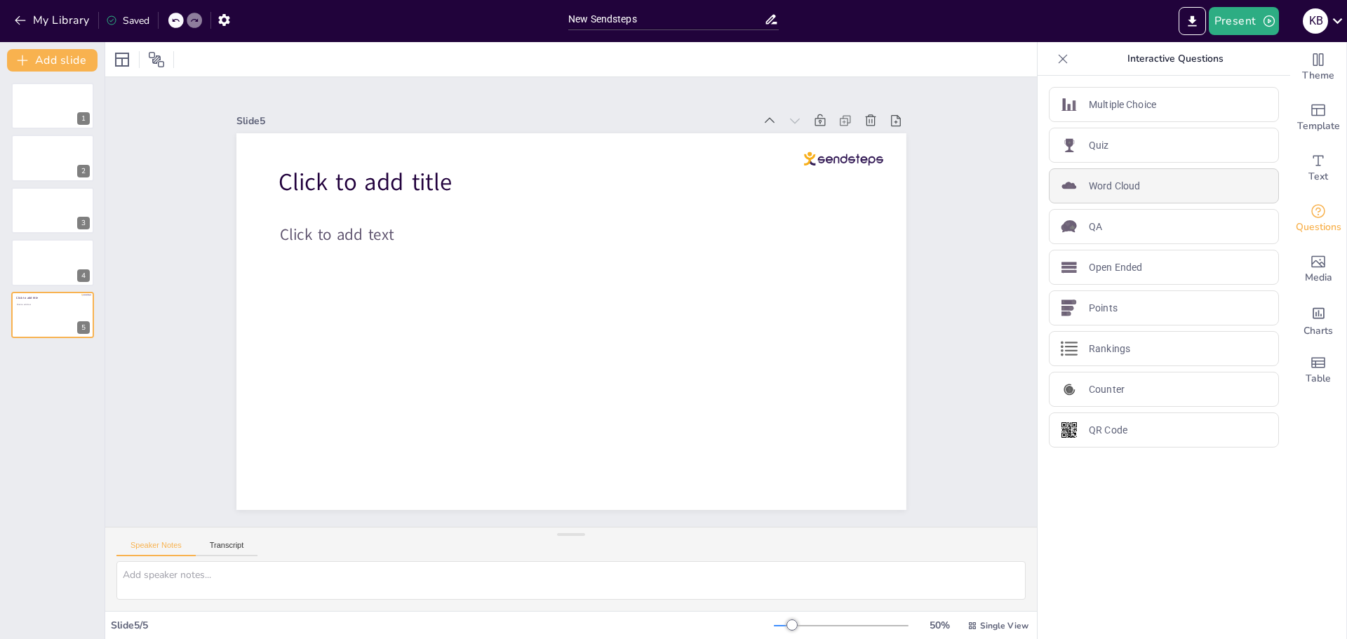
click at [1089, 185] on p "Word Cloud" at bounding box center [1114, 186] width 51 height 15
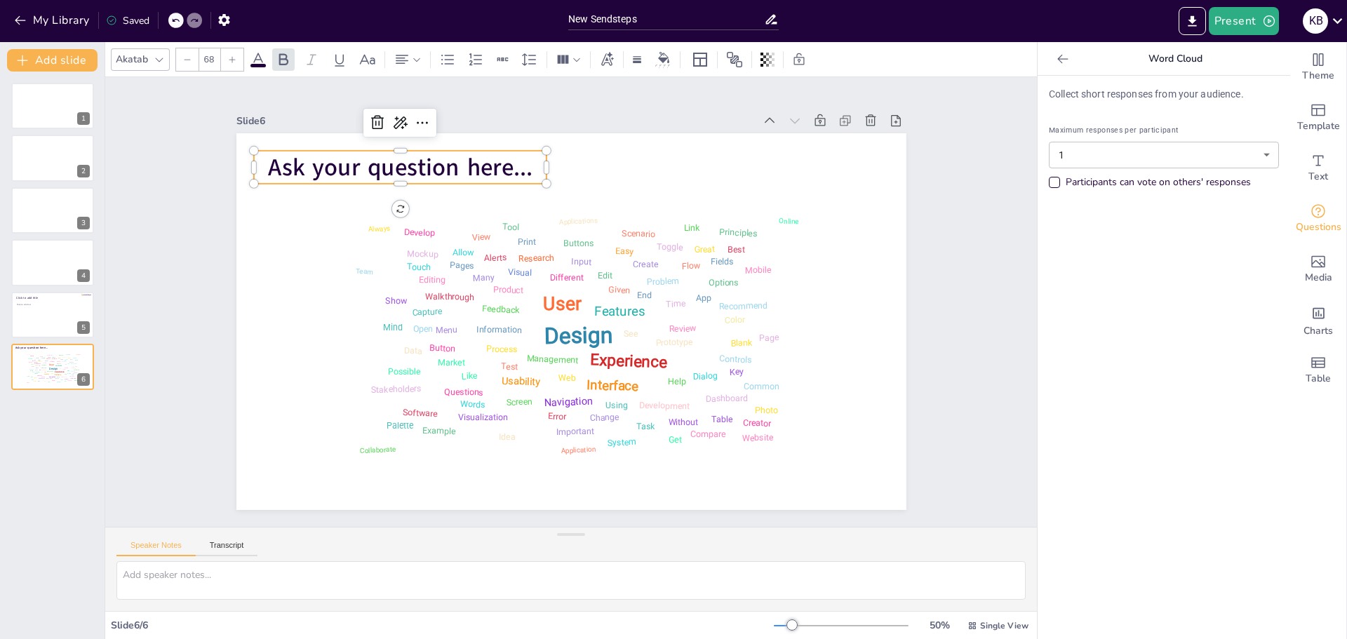
click at [467, 163] on span "Ask your question here..." at bounding box center [400, 167] width 265 height 32
click at [443, 156] on span "Ask your question here..." at bounding box center [400, 167] width 265 height 32
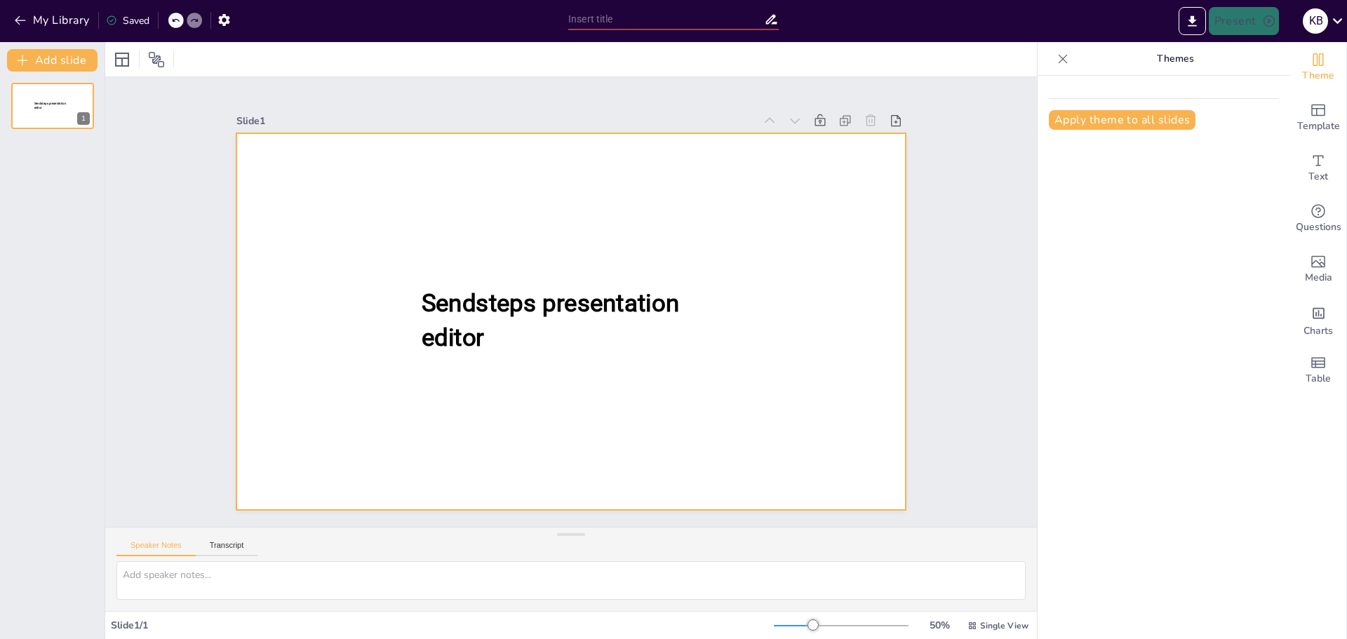
type input "New Sendsteps"
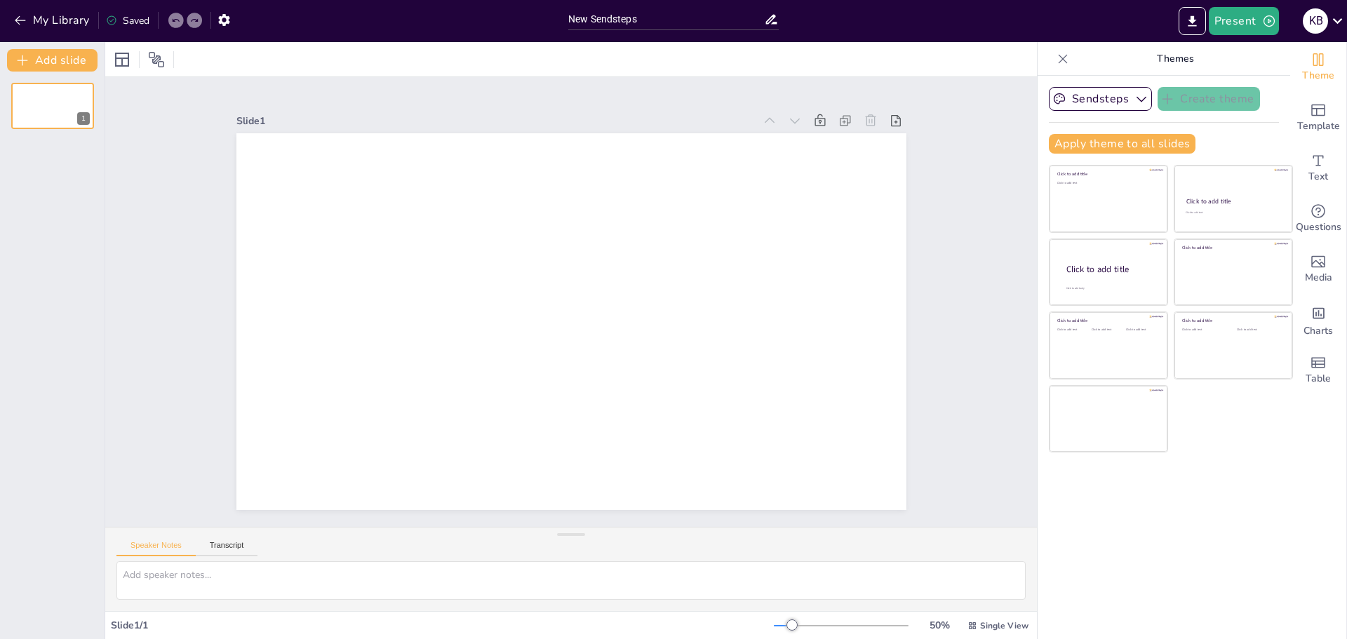
click at [177, 20] on icon at bounding box center [175, 21] width 7 height 4
click at [58, 62] on button "Add slide" at bounding box center [52, 60] width 91 height 22
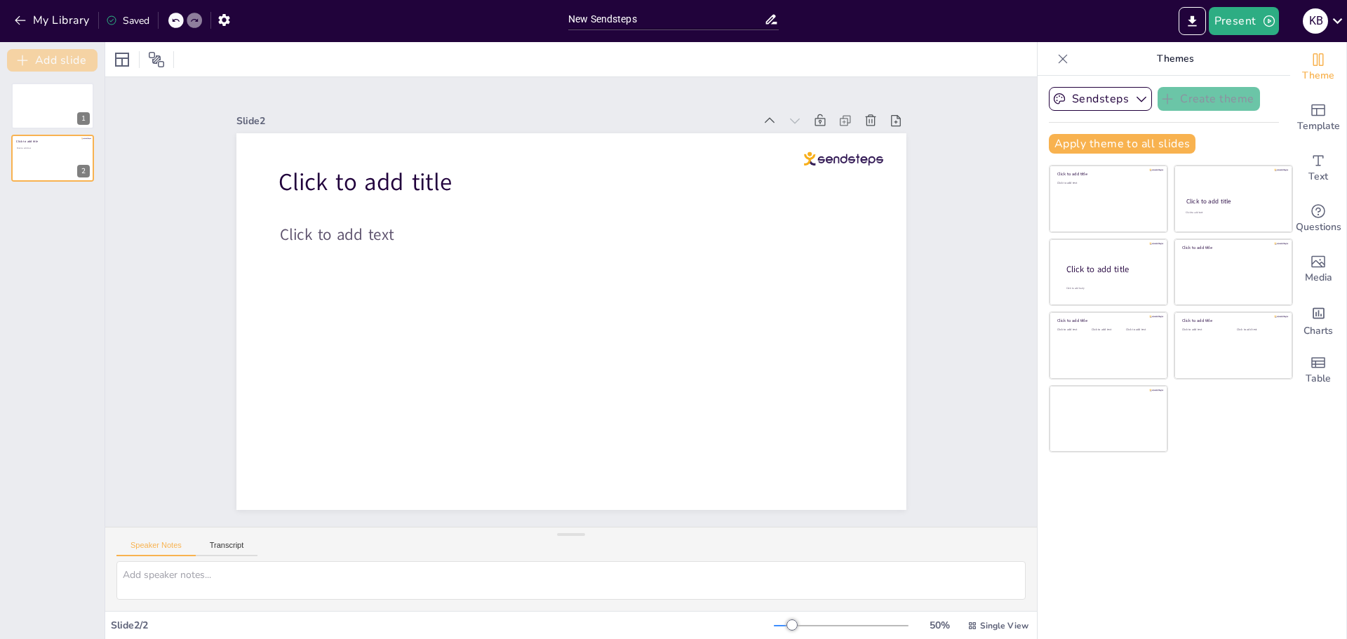
click at [58, 62] on button "Add slide" at bounding box center [52, 60] width 91 height 22
click at [123, 60] on icon at bounding box center [122, 60] width 14 height 14
click at [153, 62] on icon at bounding box center [156, 59] width 15 height 15
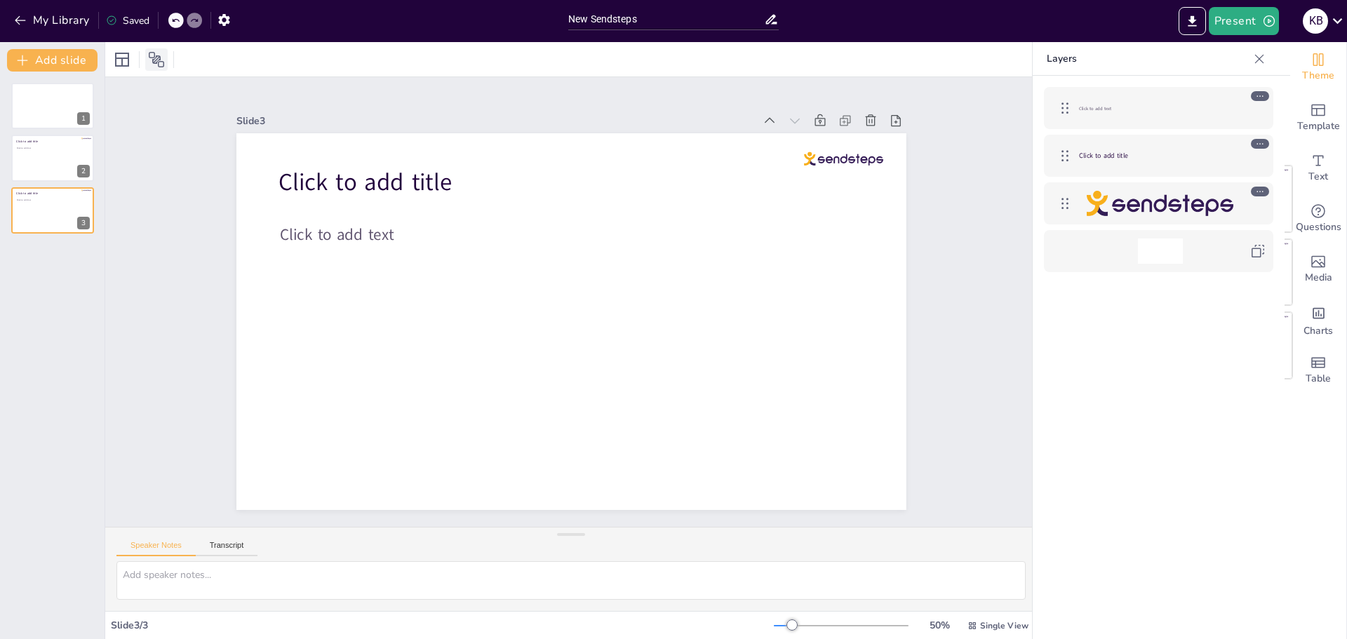
click at [153, 62] on icon at bounding box center [156, 59] width 15 height 15
click at [158, 57] on icon at bounding box center [156, 59] width 17 height 17
click at [120, 60] on icon at bounding box center [122, 59] width 17 height 17
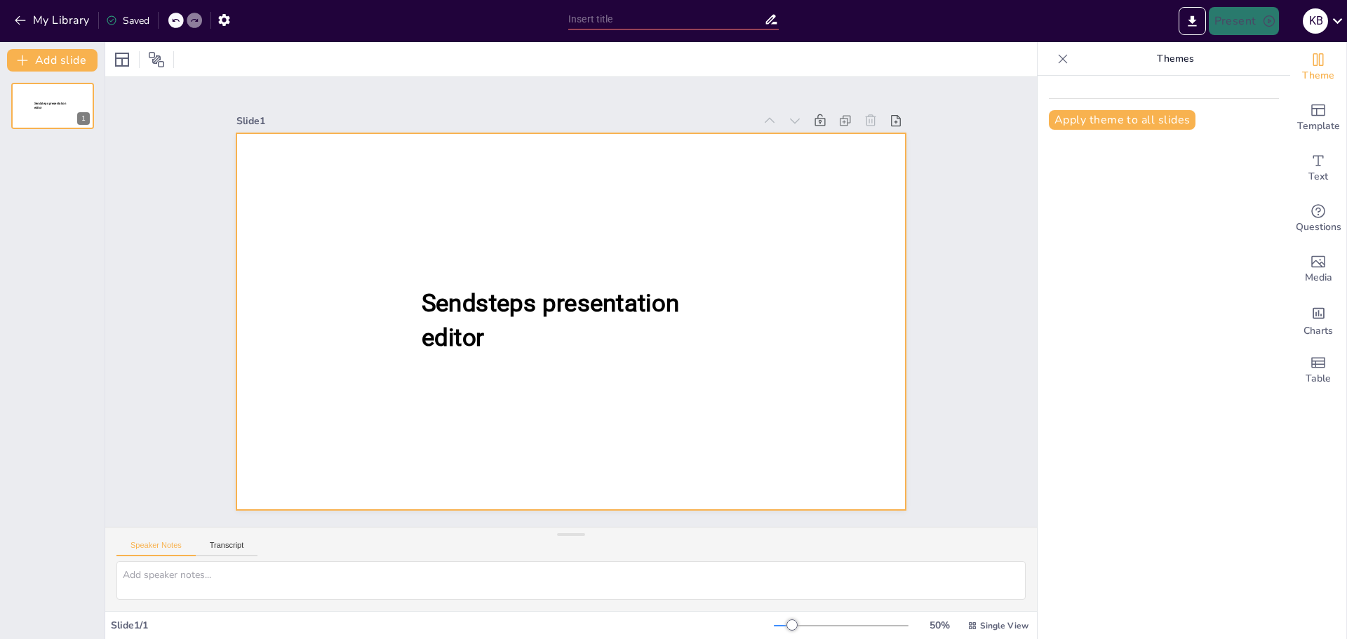
type input "New Sendsteps"
